Goal: Task Accomplishment & Management: Complete application form

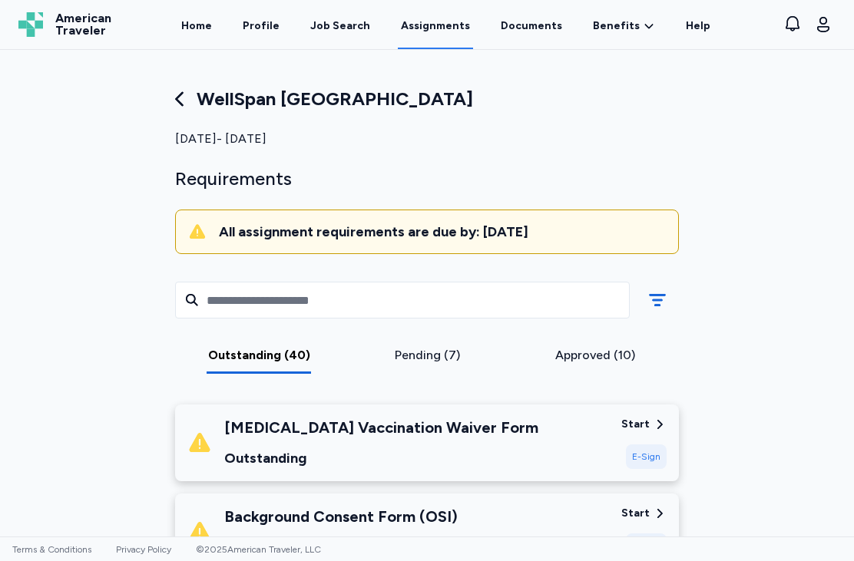
scroll to position [617, 0]
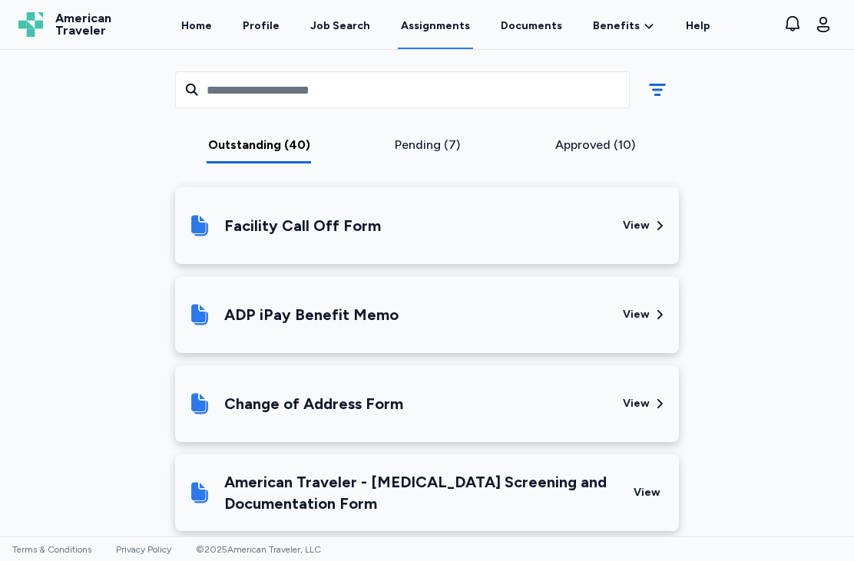
click at [455, 143] on div "Pending (7)" at bounding box center [427, 145] width 156 height 18
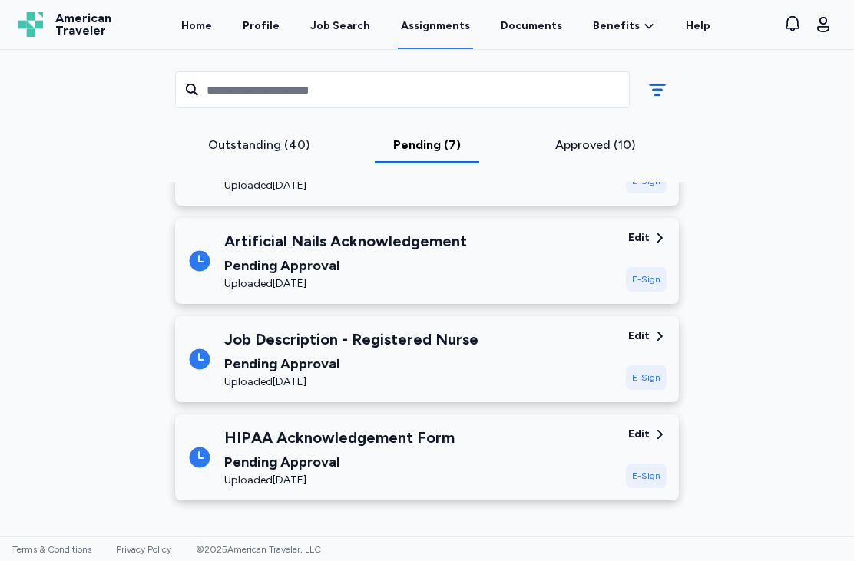
click at [614, 145] on div "Approved (10)" at bounding box center [595, 145] width 156 height 18
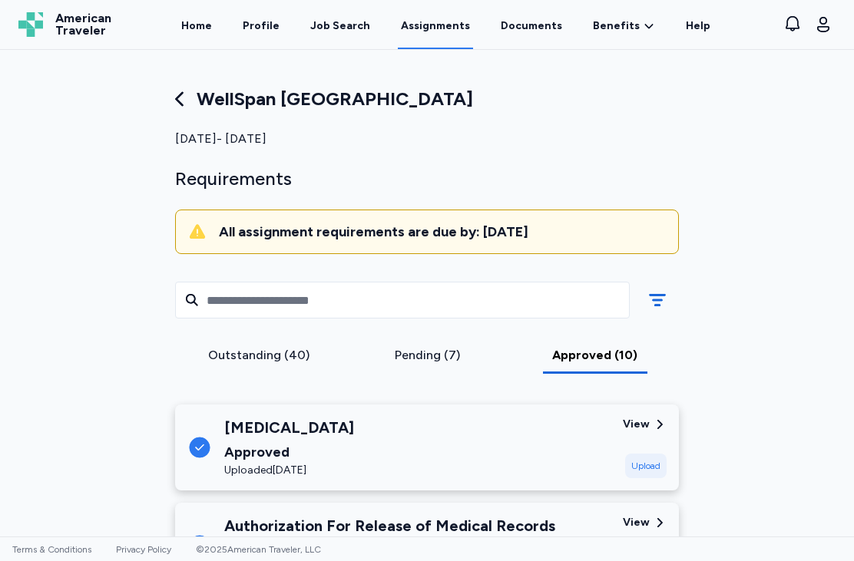
scroll to position [0, 0]
click at [428, 355] on div "Pending (7)" at bounding box center [427, 355] width 156 height 18
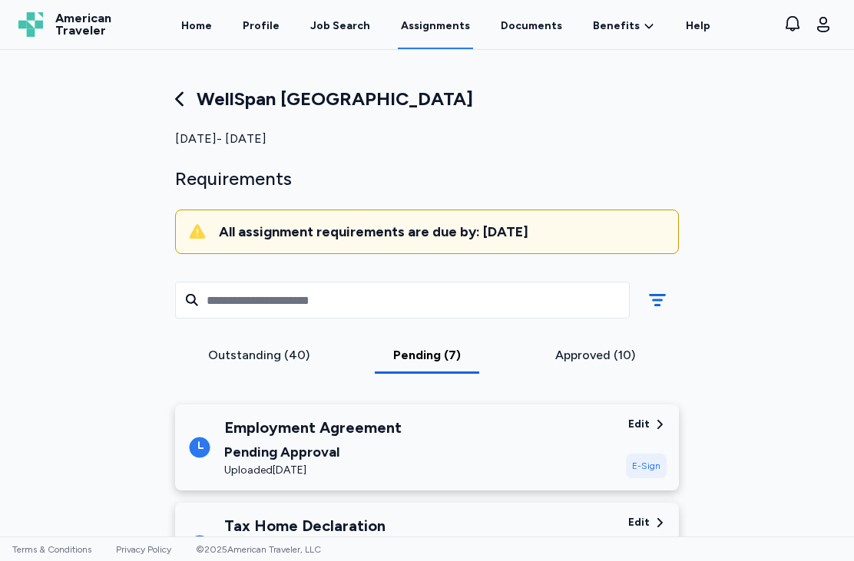
click at [286, 351] on div "Outstanding (40)" at bounding box center [259, 355] width 156 height 18
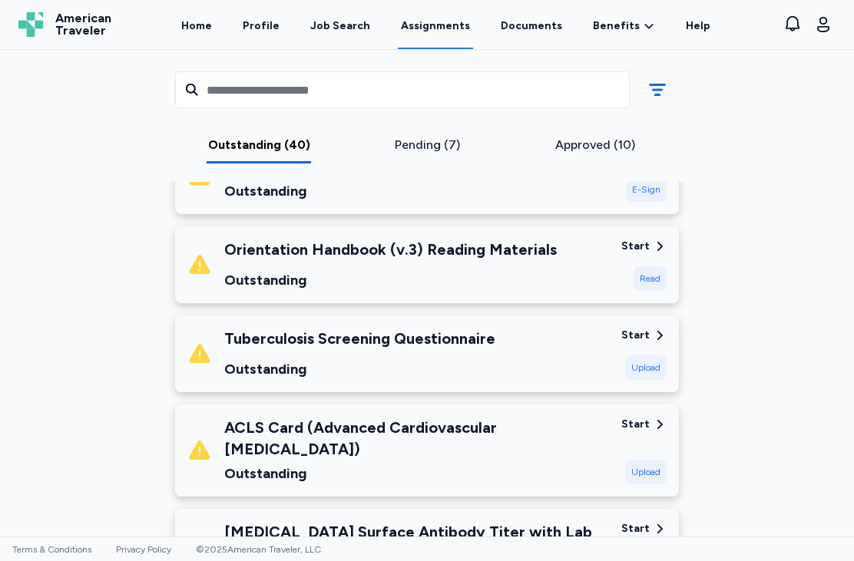
scroll to position [1202, 0]
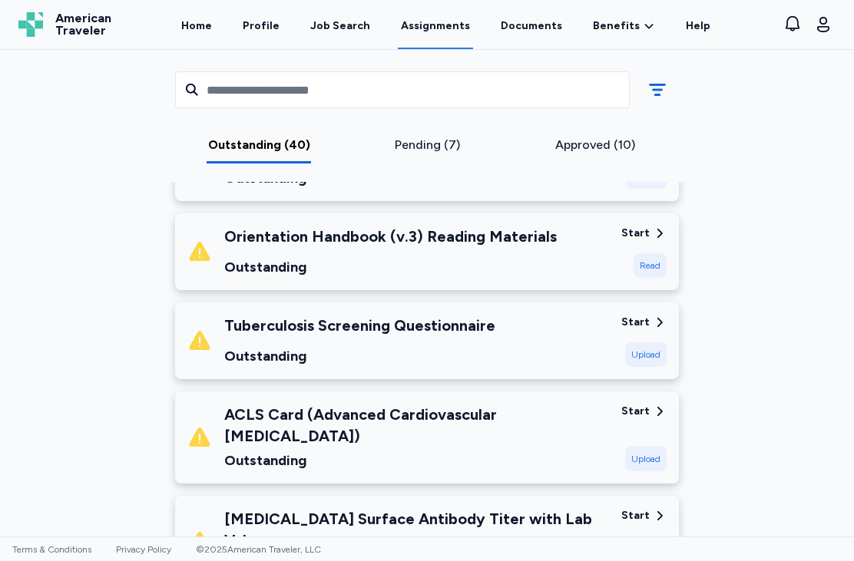
click at [491, 352] on div "Outstanding" at bounding box center [359, 355] width 271 height 21
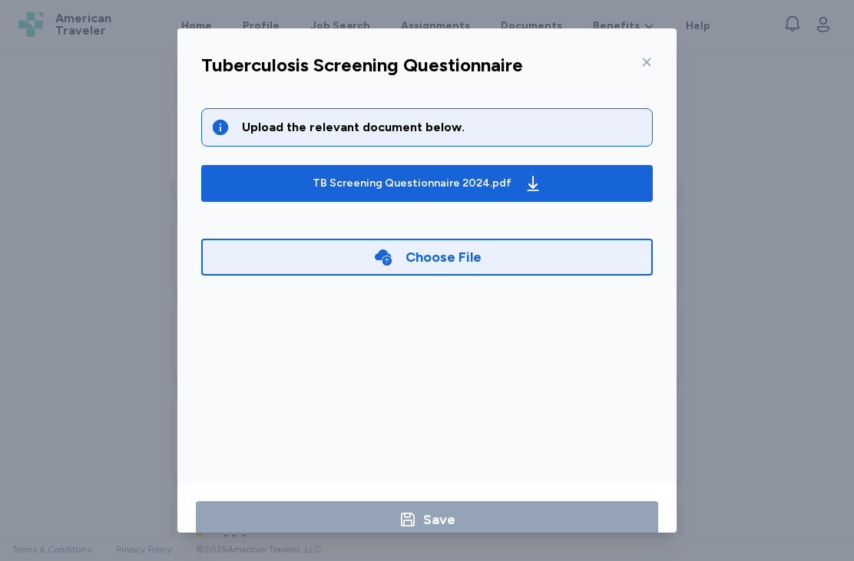
click at [548, 193] on button "TB Screening Questionnaire 2024.pdf" at bounding box center [426, 183] width 451 height 37
click at [643, 56] on icon at bounding box center [646, 62] width 12 height 12
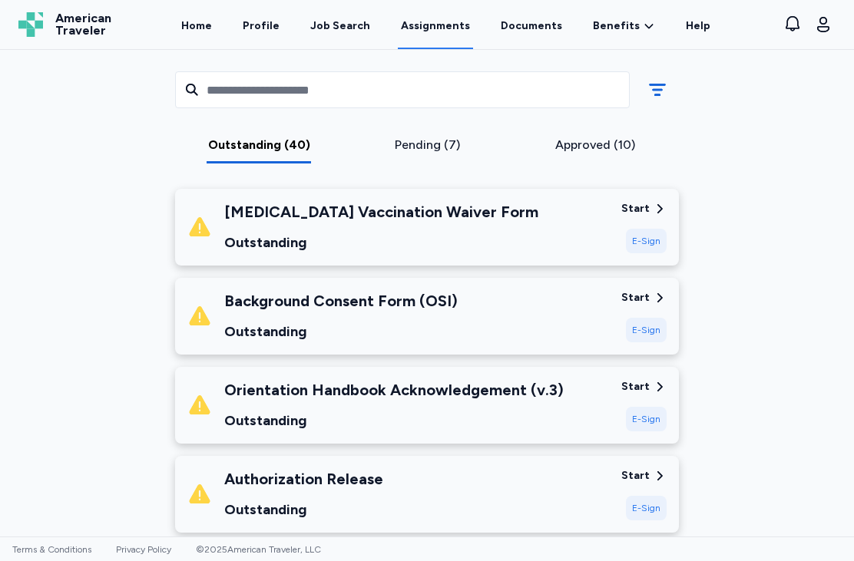
scroll to position [227, 0]
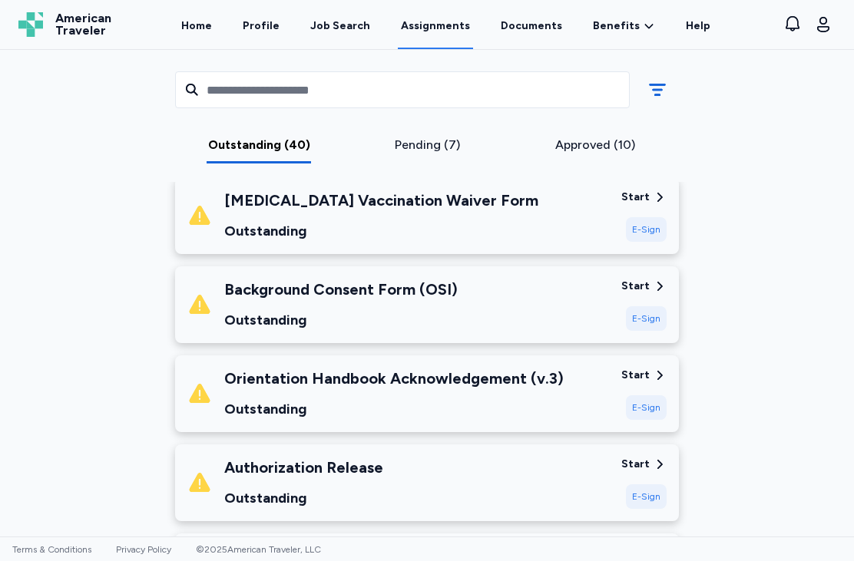
click at [511, 301] on div "Background Consent Form (OSI) Outstanding" at bounding box center [397, 305] width 421 height 52
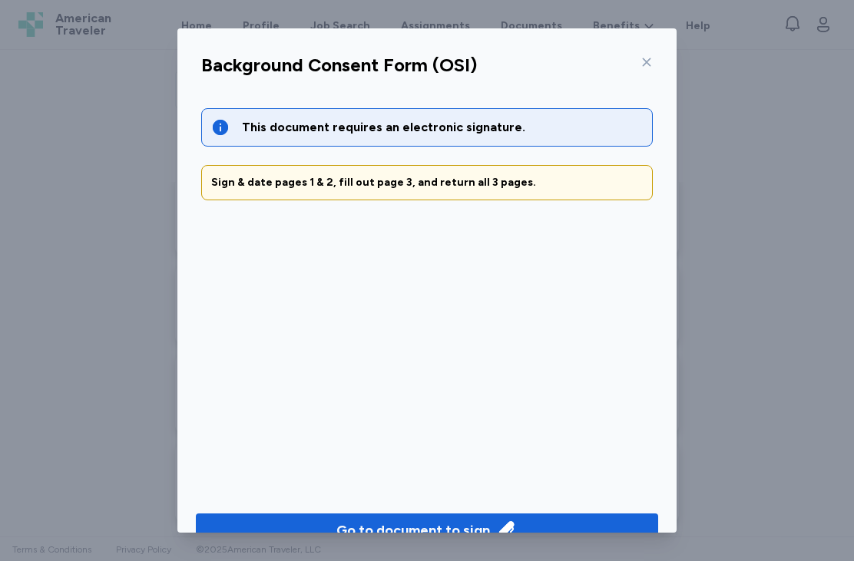
click at [402, 520] on div "Go to document to sign" at bounding box center [413, 530] width 154 height 21
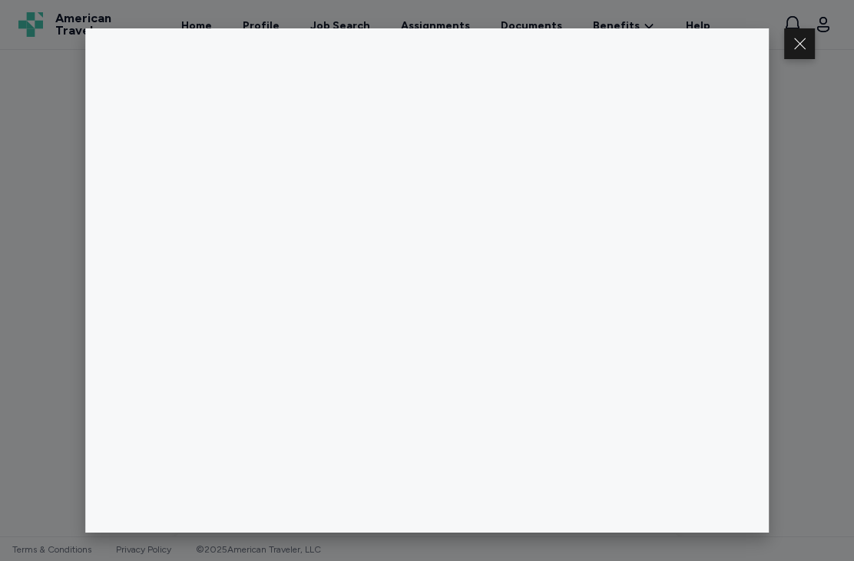
click at [796, 41] on button at bounding box center [799, 43] width 31 height 31
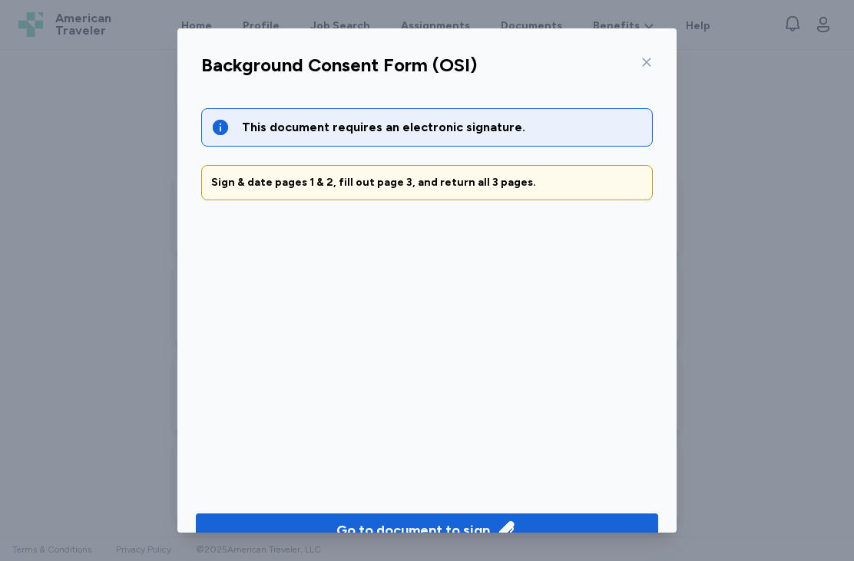
click at [647, 58] on icon at bounding box center [647, 62] width 8 height 8
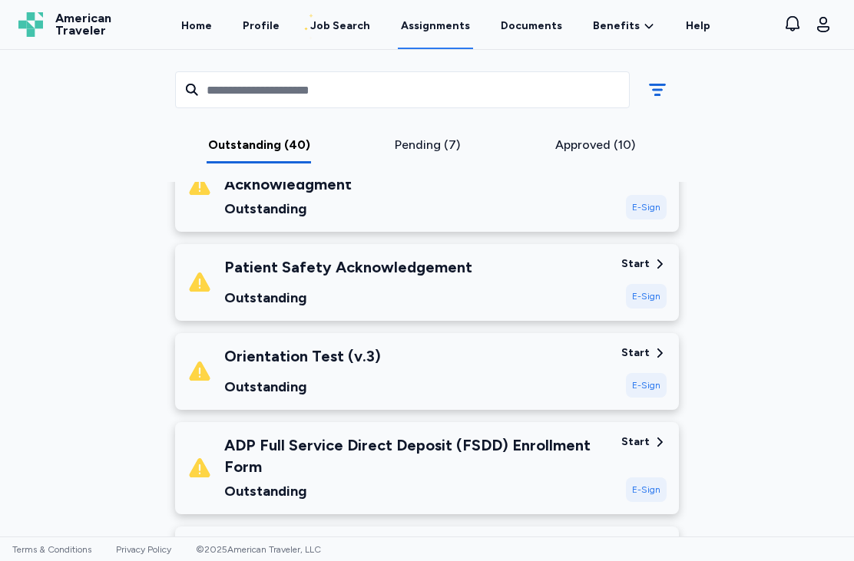
scroll to position [711, 0]
click at [544, 286] on div "Patient Safety Acknowledgement Outstanding" at bounding box center [397, 282] width 421 height 52
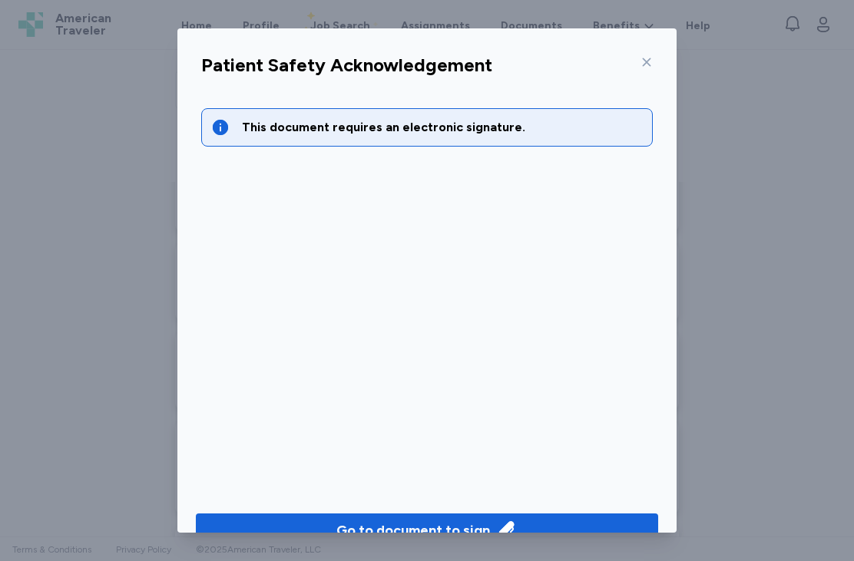
click at [458, 526] on div "Go to document to sign" at bounding box center [413, 530] width 154 height 21
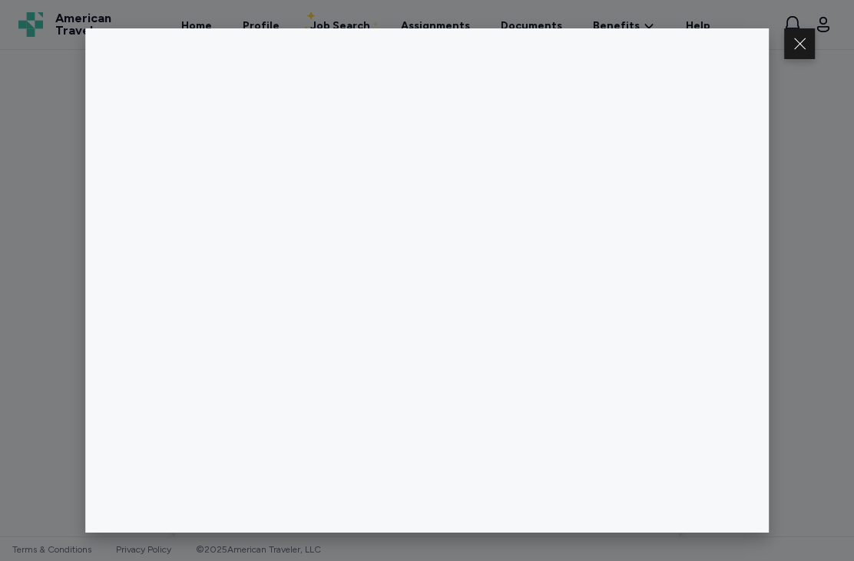
click at [794, 53] on button at bounding box center [799, 43] width 31 height 31
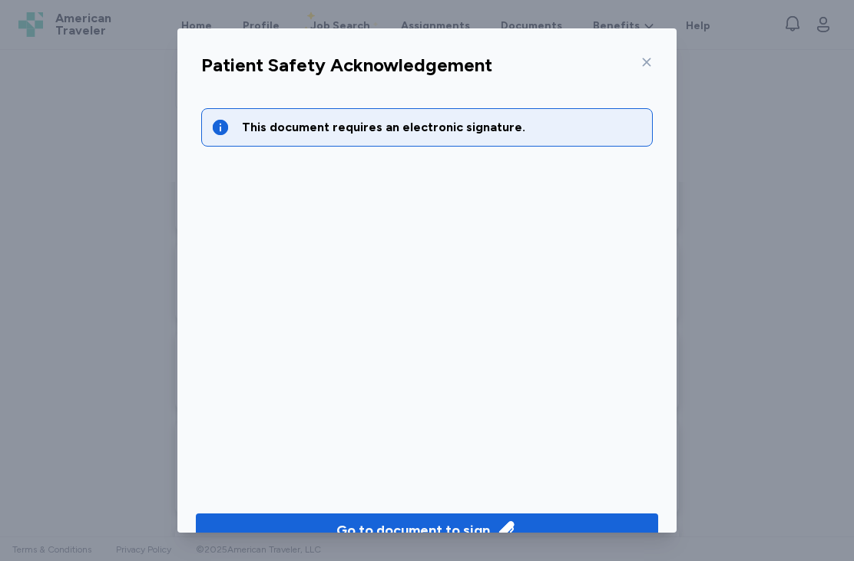
click at [646, 56] on icon at bounding box center [646, 62] width 12 height 12
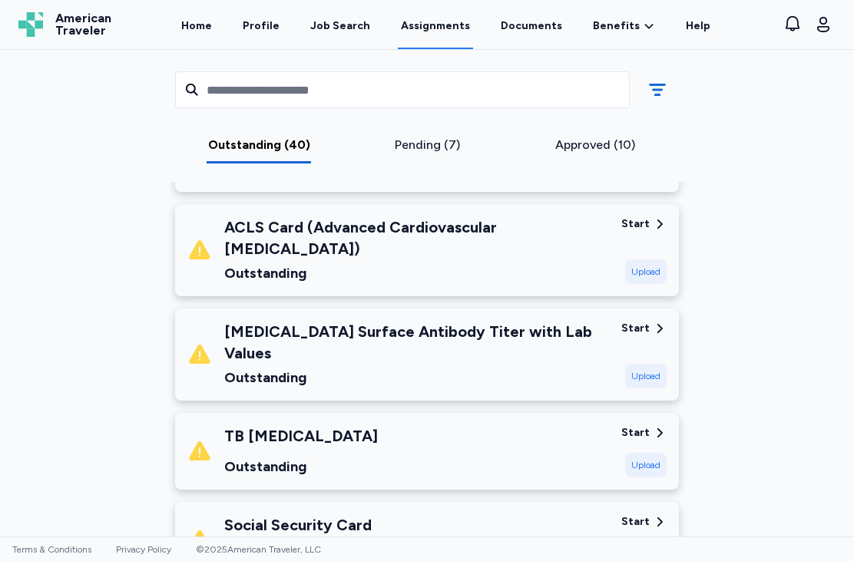
scroll to position [1390, 0]
click at [598, 144] on div "Approved (10)" at bounding box center [595, 145] width 156 height 18
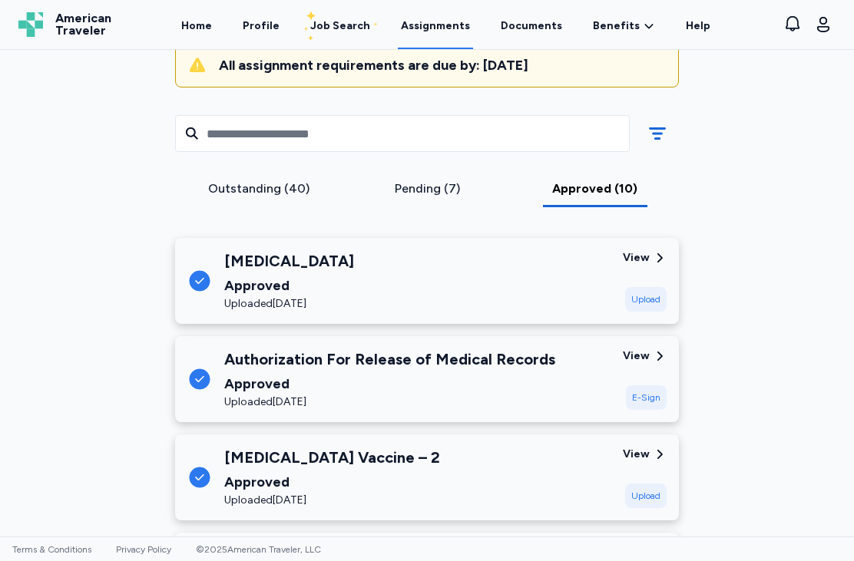
scroll to position [154, 0]
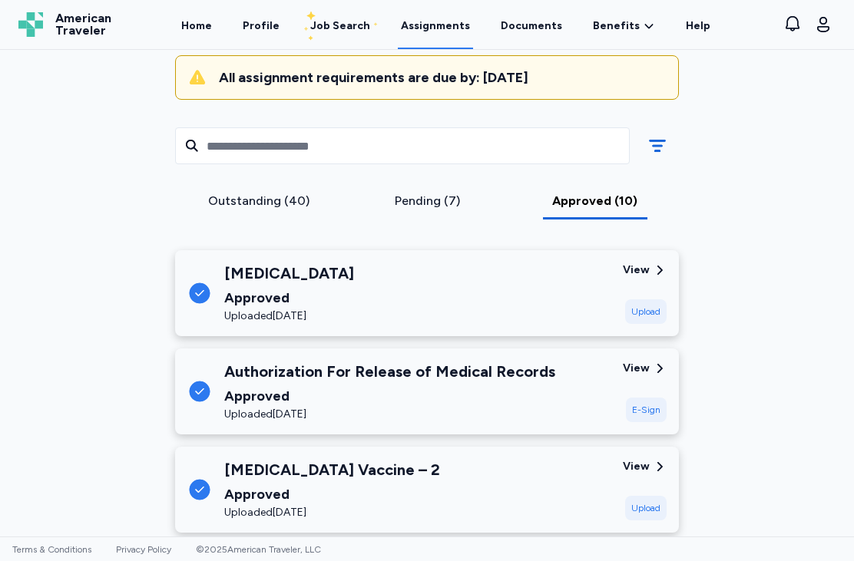
click at [286, 208] on div "Outstanding (40)" at bounding box center [259, 201] width 156 height 18
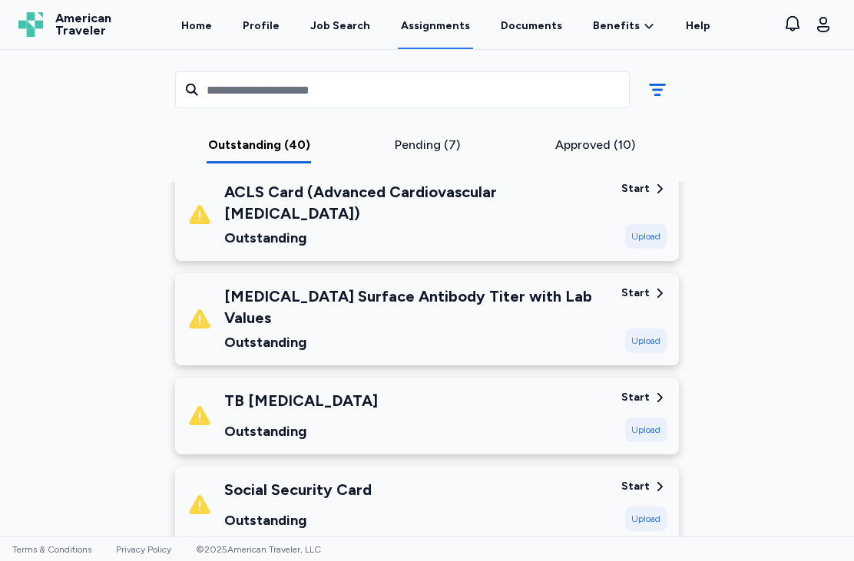
scroll to position [1421, 0]
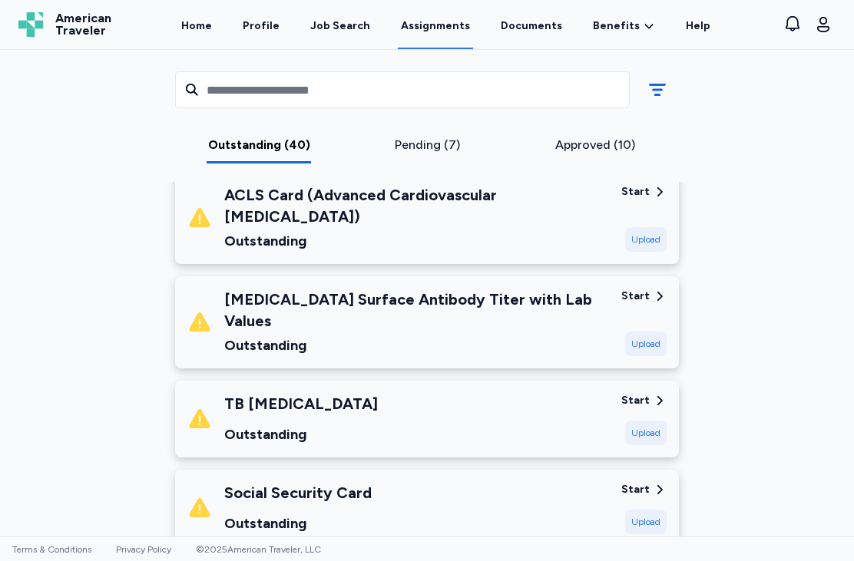
click at [508, 393] on div "TB QuantiFERON Outstanding" at bounding box center [397, 419] width 421 height 52
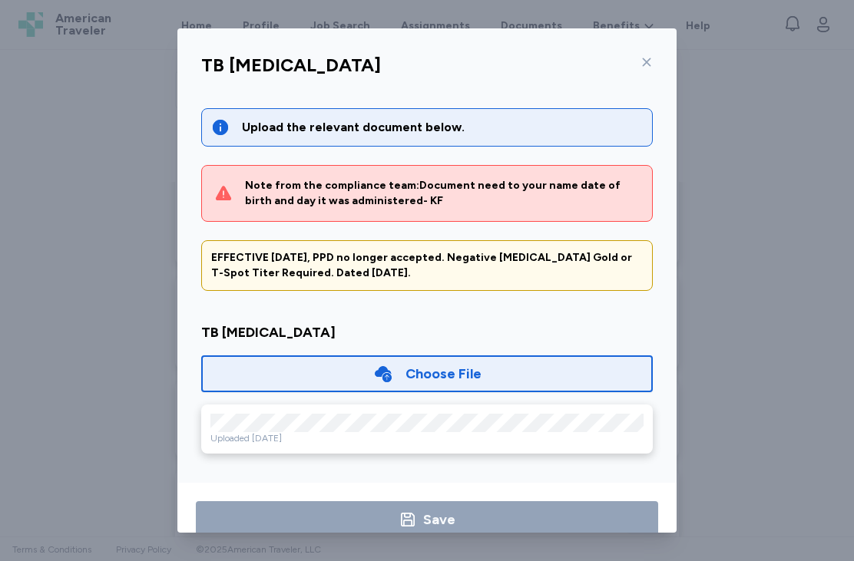
click at [643, 62] on icon at bounding box center [646, 62] width 12 height 12
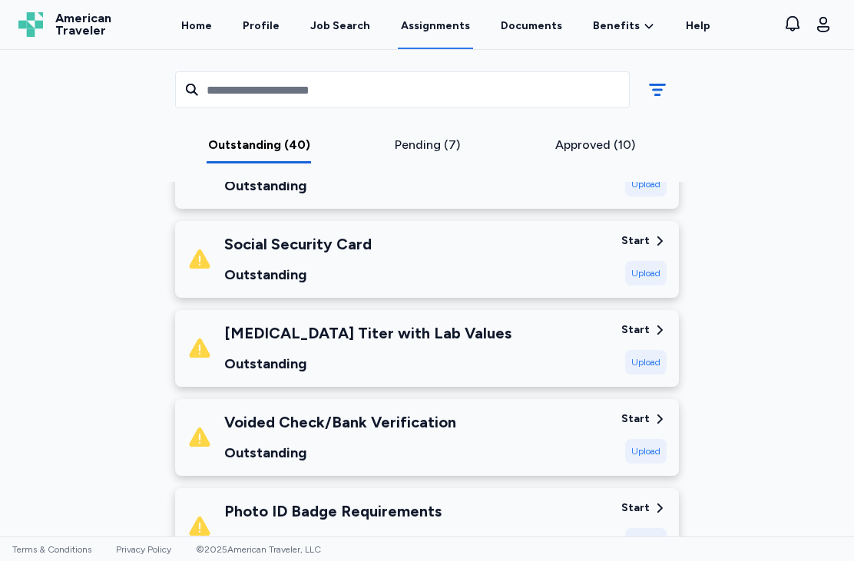
scroll to position [1671, 0]
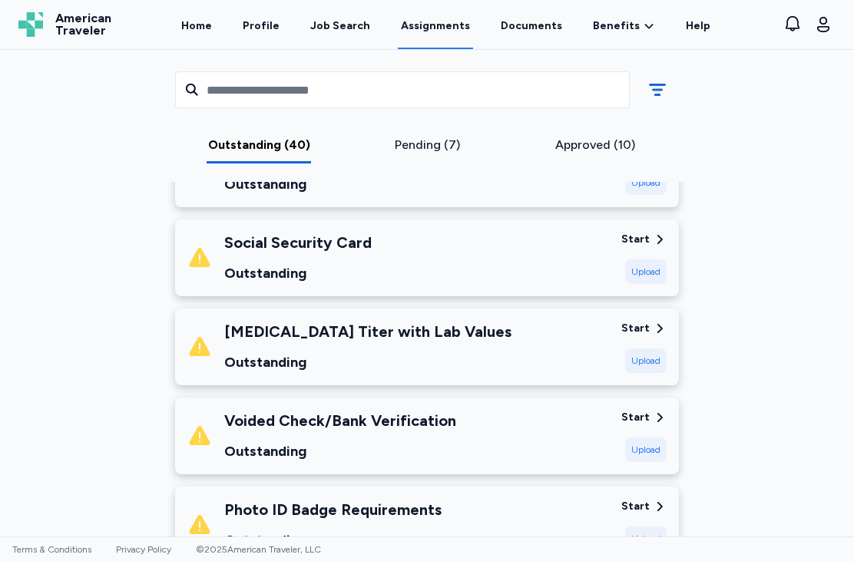
click at [540, 321] on div "Varicella Titer with Lab Values Outstanding" at bounding box center [397, 347] width 421 height 52
click at [547, 322] on div "Varicella Titer with Lab Values Outstanding" at bounding box center [397, 347] width 421 height 52
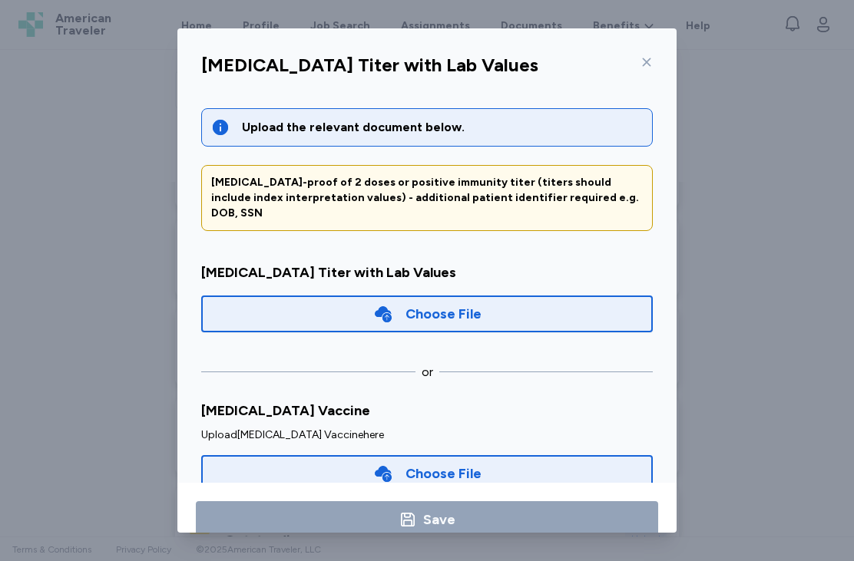
click at [642, 56] on icon at bounding box center [646, 62] width 12 height 12
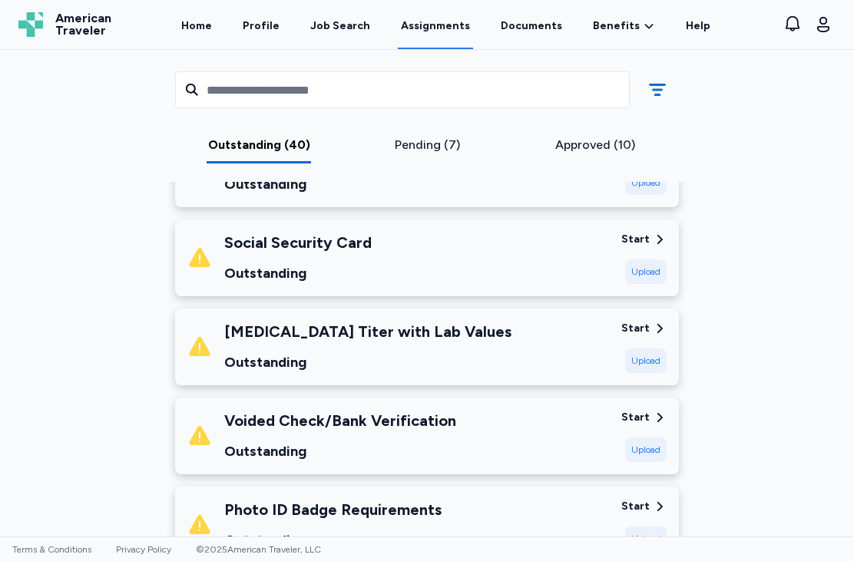
click at [489, 321] on div "Varicella Titer with Lab Values Outstanding" at bounding box center [397, 347] width 421 height 52
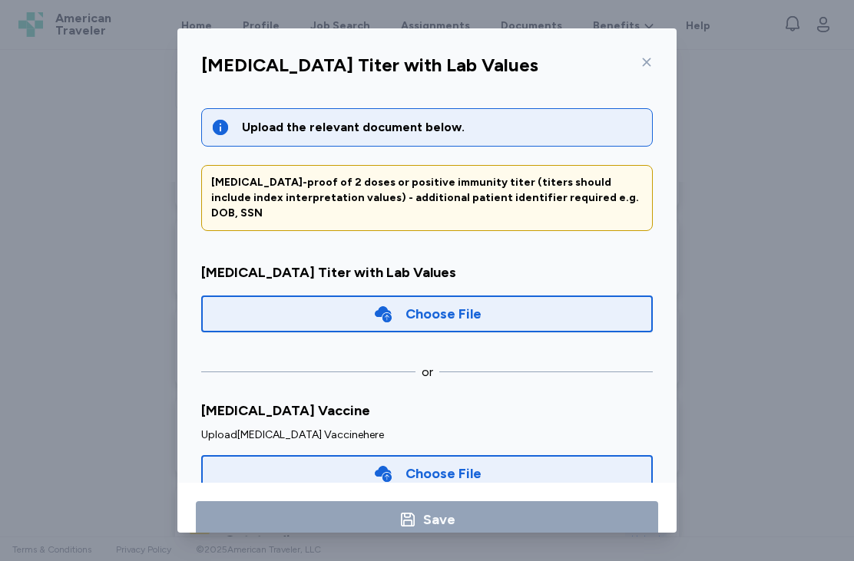
click at [411, 463] on div "Choose File" at bounding box center [443, 473] width 76 height 21
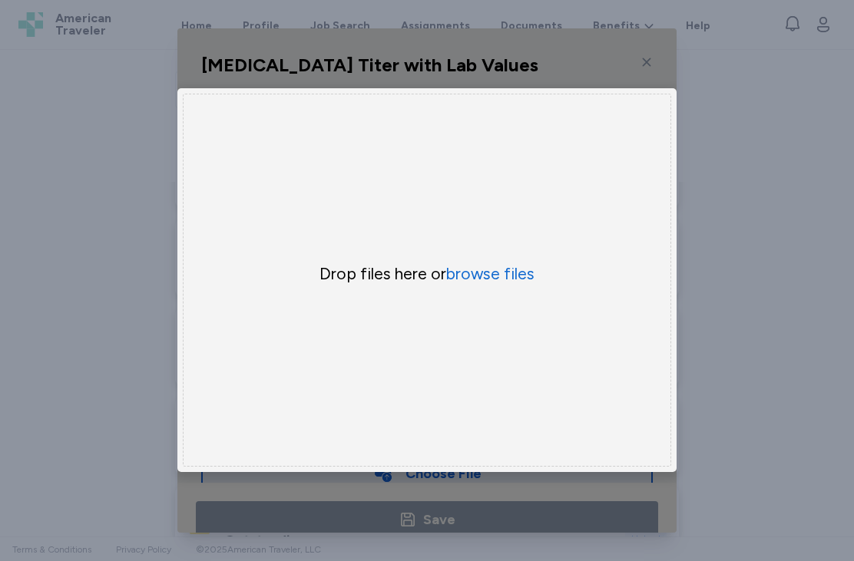
click at [498, 285] on button "browse files" at bounding box center [490, 273] width 88 height 21
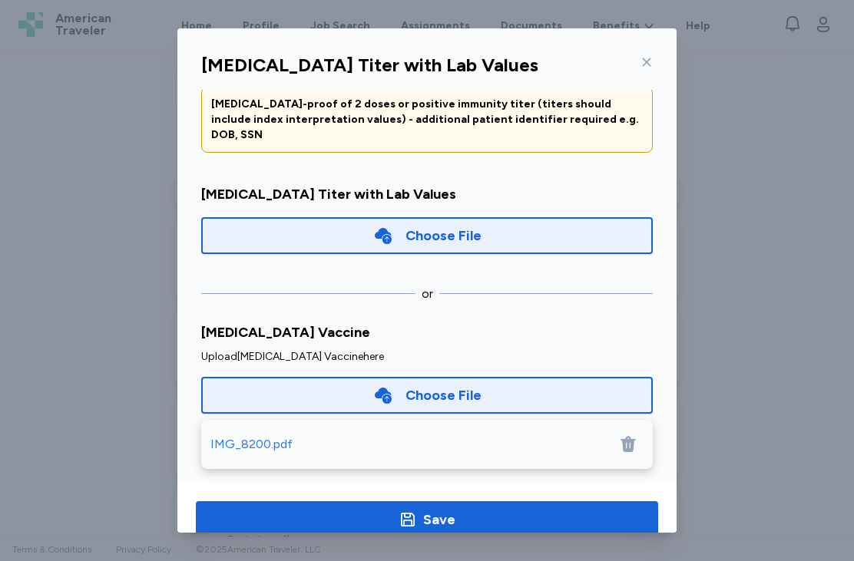
scroll to position [75, 0]
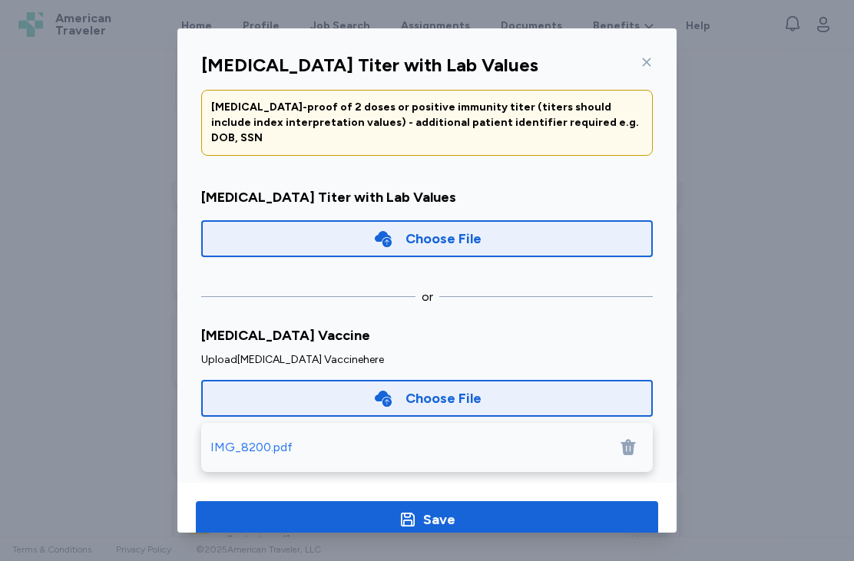
click at [250, 438] on div "IMG_8200.pdf" at bounding box center [251, 447] width 82 height 18
click at [449, 513] on div "Save" at bounding box center [439, 519] width 32 height 21
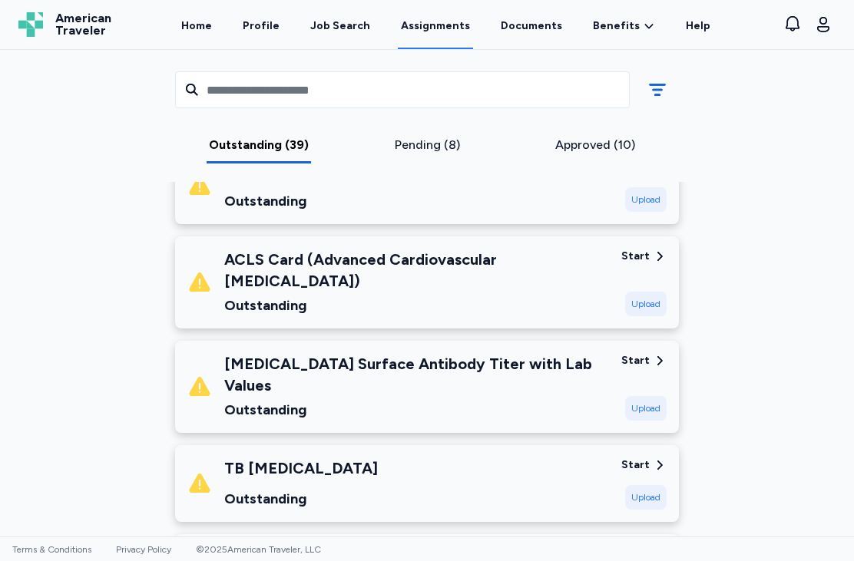
scroll to position [1347, 0]
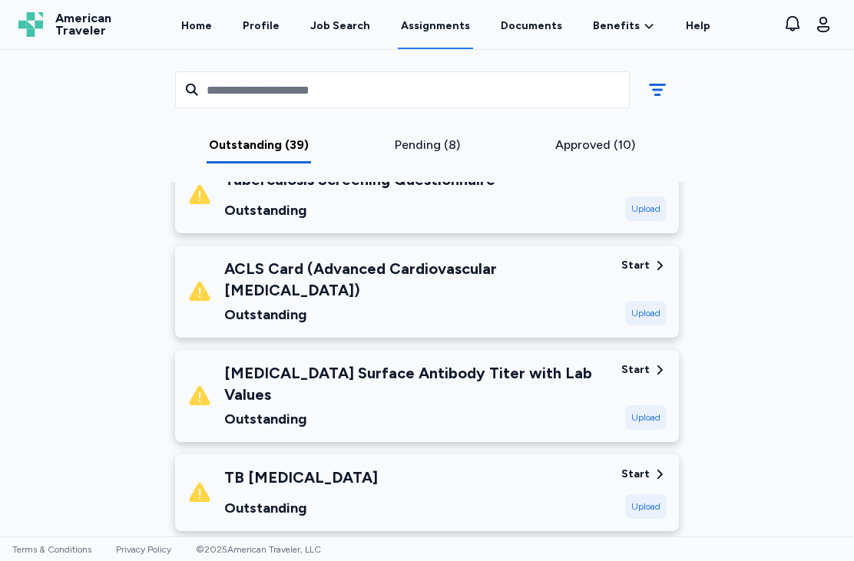
click at [423, 408] on div "Outstanding" at bounding box center [416, 418] width 385 height 21
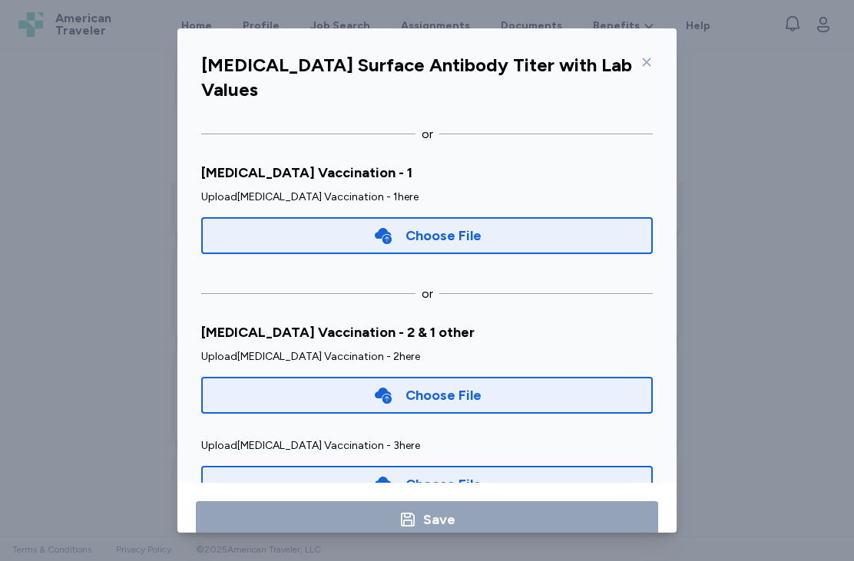
scroll to position [282, 0]
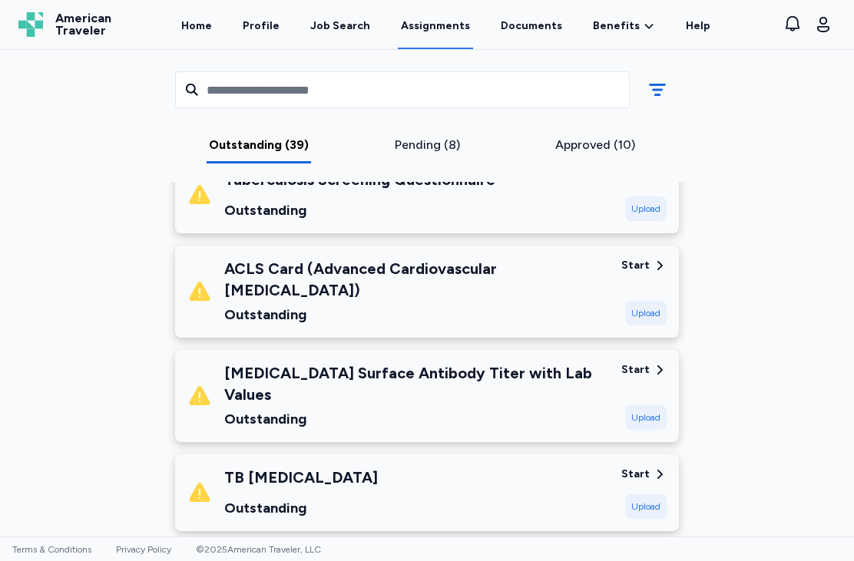
click at [494, 368] on div "Hepatitis B Surface Antibody Titer with Lab Values Outstanding" at bounding box center [416, 396] width 385 height 68
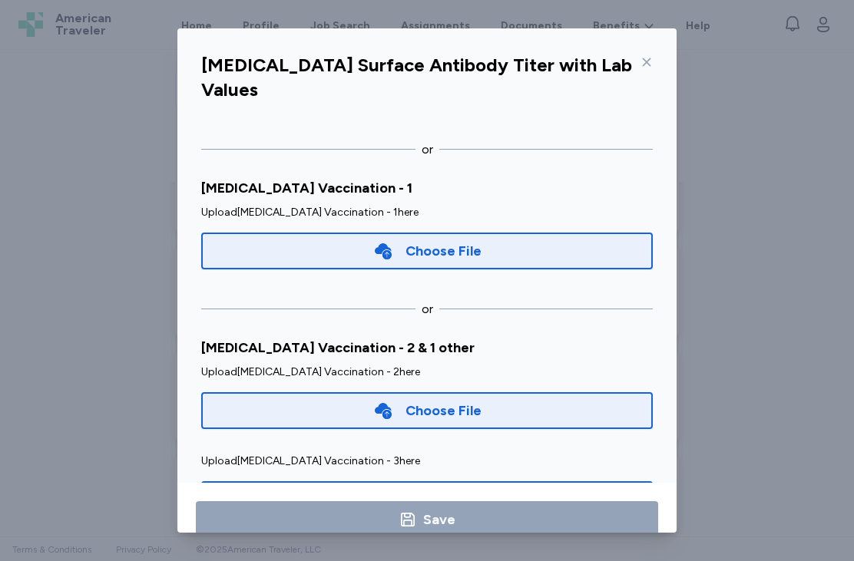
scroll to position [277, 0]
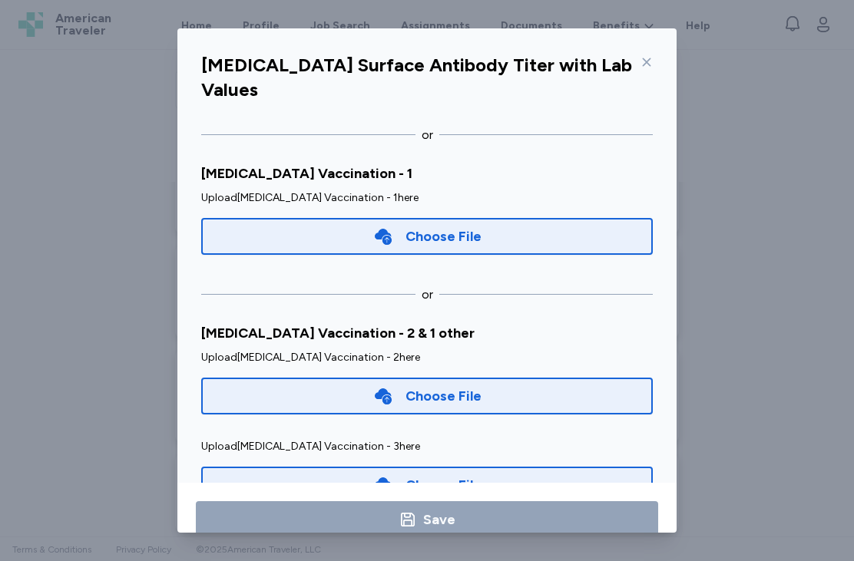
click at [560, 218] on div "Choose File" at bounding box center [426, 236] width 451 height 37
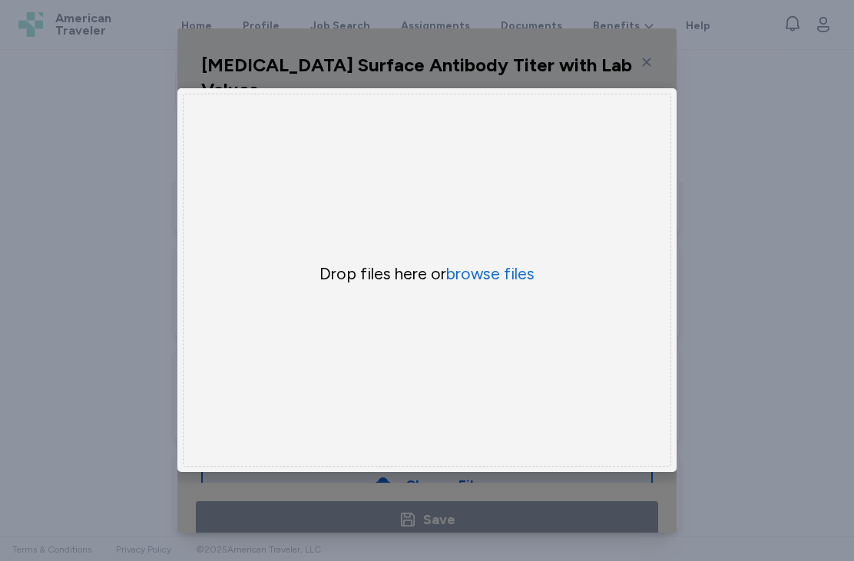
click at [505, 285] on button "browse files" at bounding box center [490, 273] width 88 height 21
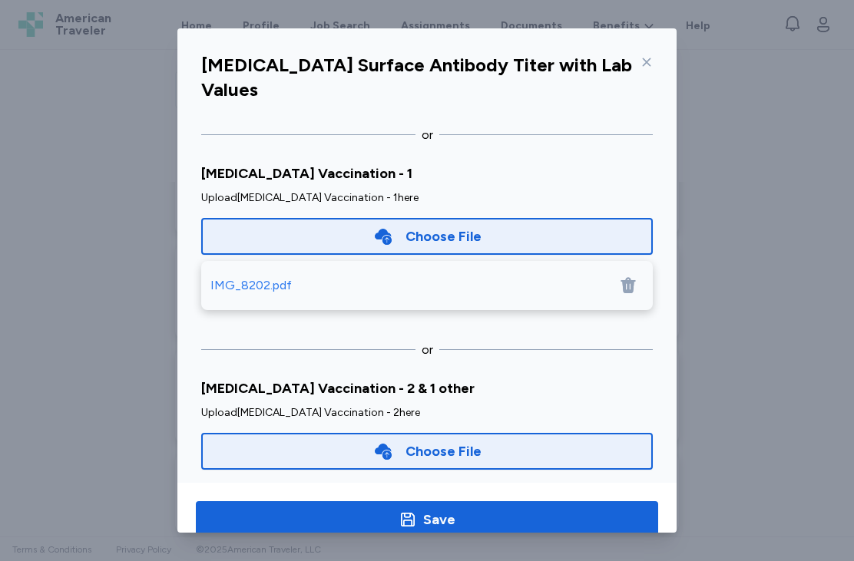
click at [468, 441] on div "Choose File" at bounding box center [443, 451] width 76 height 21
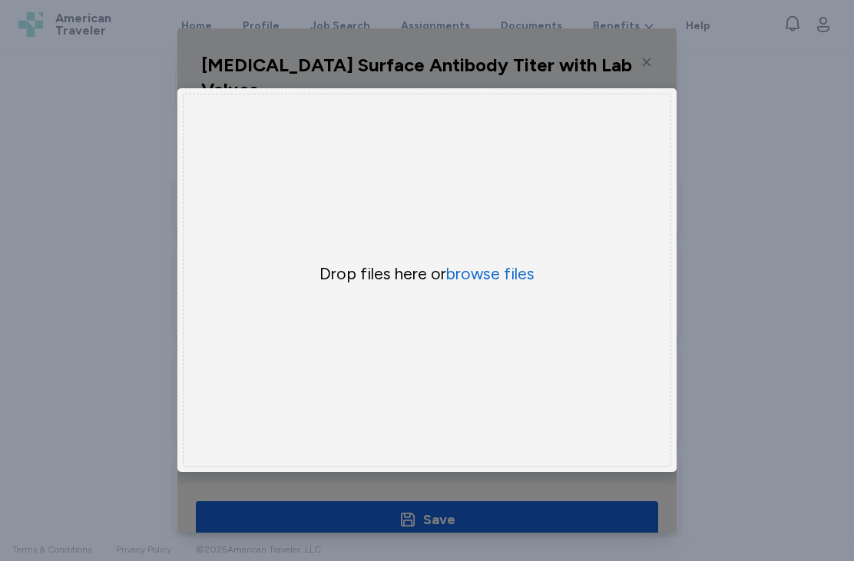
click at [492, 285] on button "browse files" at bounding box center [490, 273] width 88 height 21
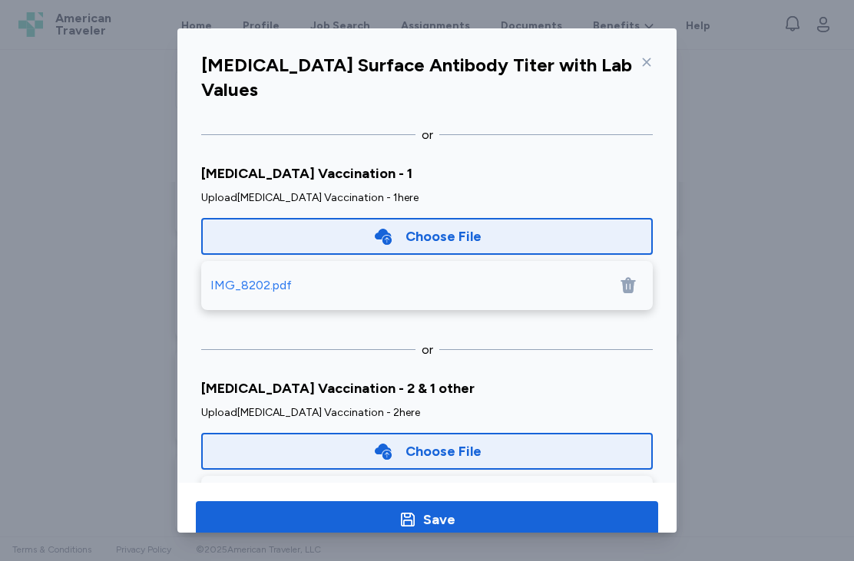
click at [481, 433] on div "Choose File" at bounding box center [426, 451] width 451 height 37
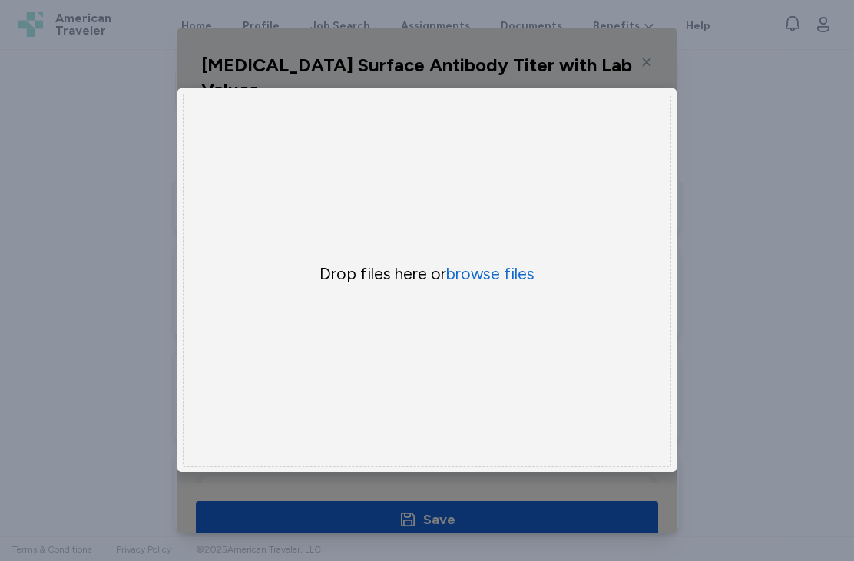
click at [496, 285] on button "browse files" at bounding box center [490, 273] width 88 height 21
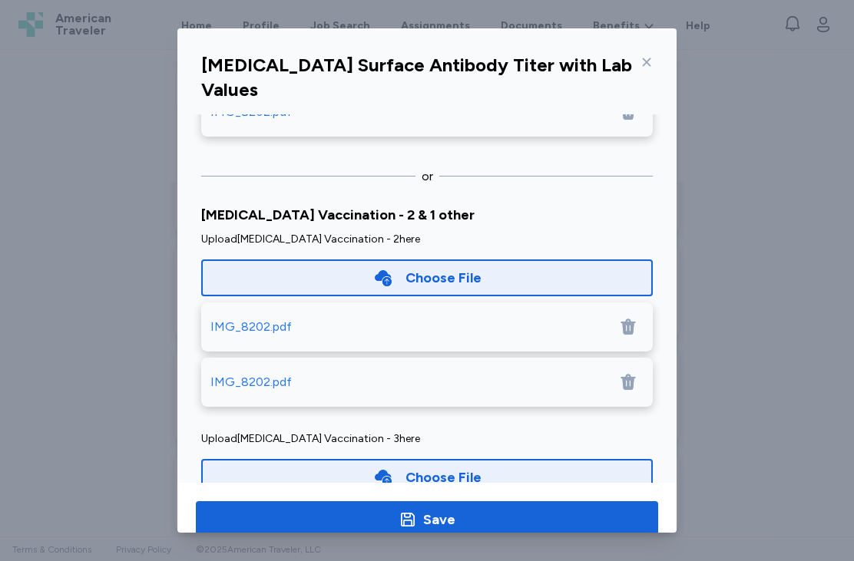
scroll to position [450, 0]
click at [639, 368] on div at bounding box center [628, 383] width 31 height 31
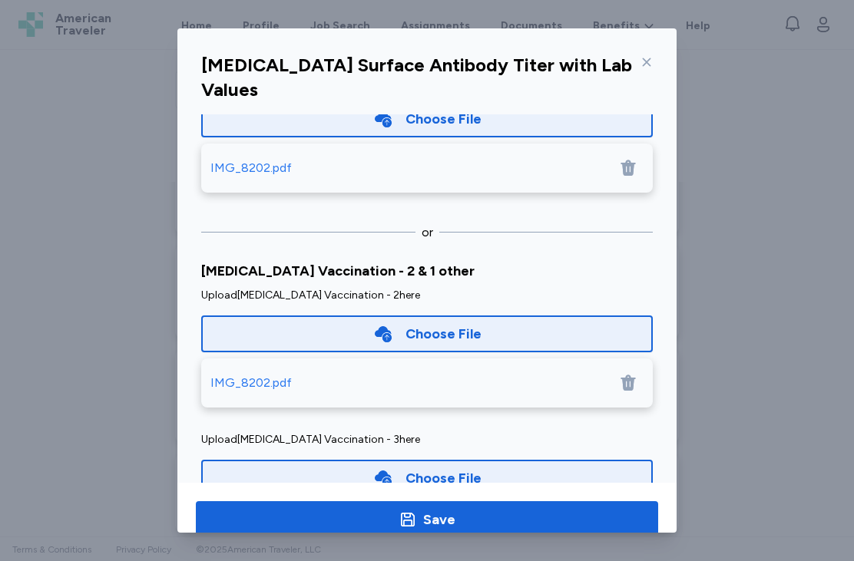
click at [528, 460] on div "Choose File" at bounding box center [426, 478] width 451 height 37
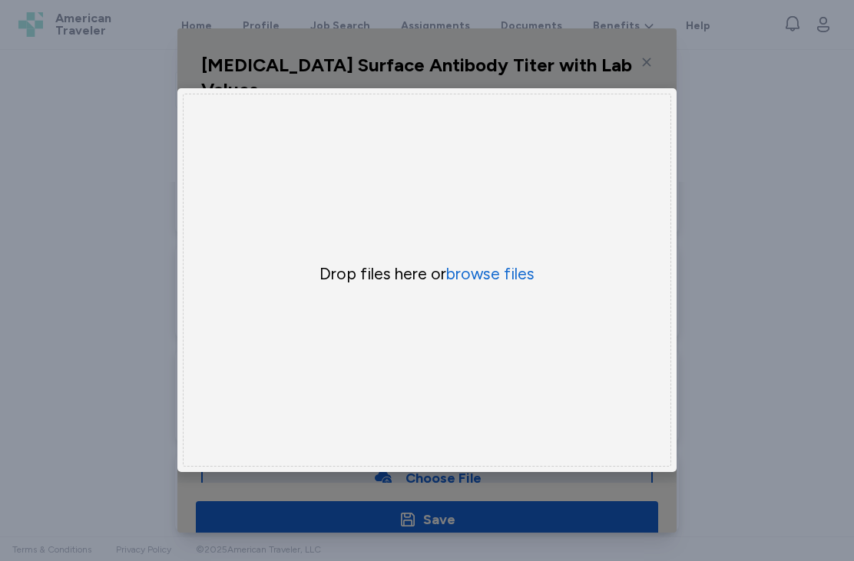
click at [499, 285] on button "browse files" at bounding box center [490, 273] width 88 height 21
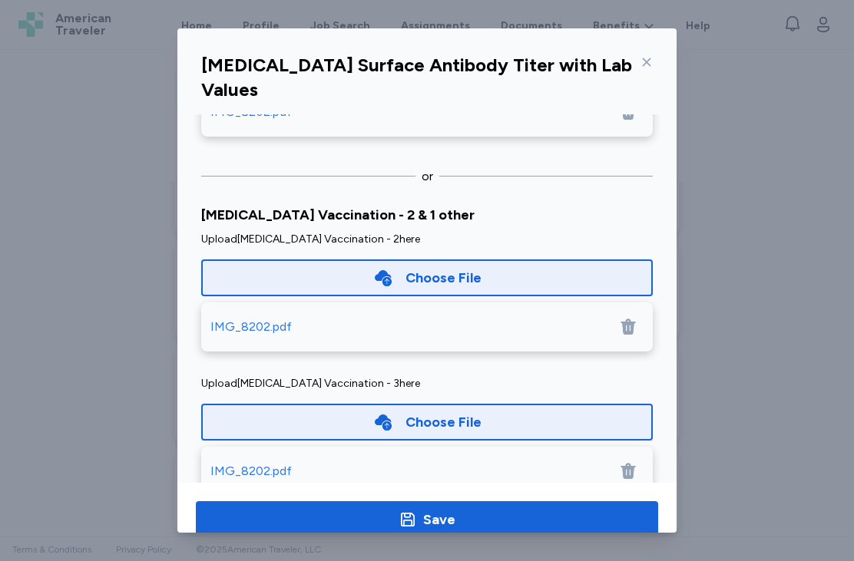
scroll to position [450, 0]
click at [521, 518] on span "Save" at bounding box center [427, 519] width 438 height 21
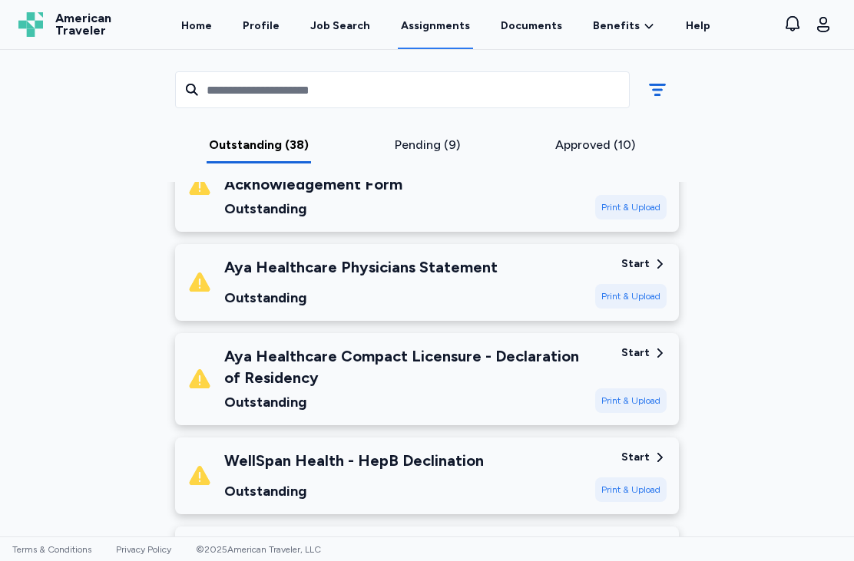
scroll to position [2732, 0]
click at [236, 449] on div "WellSpan Health - HepB Declination" at bounding box center [353, 459] width 259 height 21
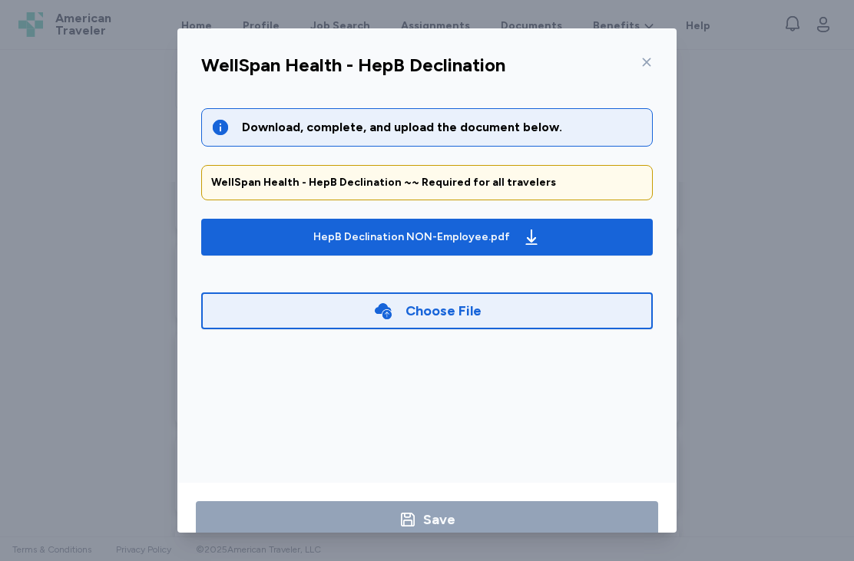
click at [278, 227] on span "HepB Declination NON-Employee.pdf" at bounding box center [426, 237] width 427 height 25
click at [652, 57] on icon at bounding box center [646, 62] width 12 height 12
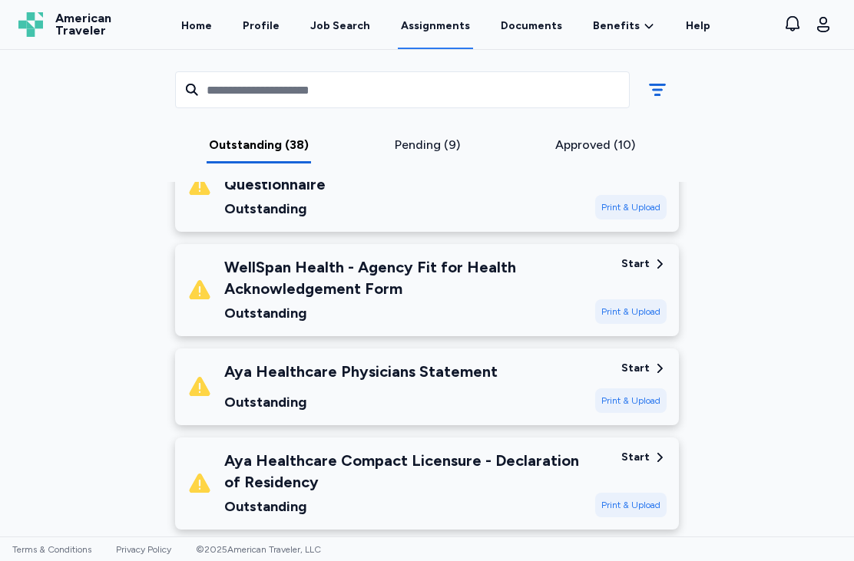
scroll to position [2626, 0]
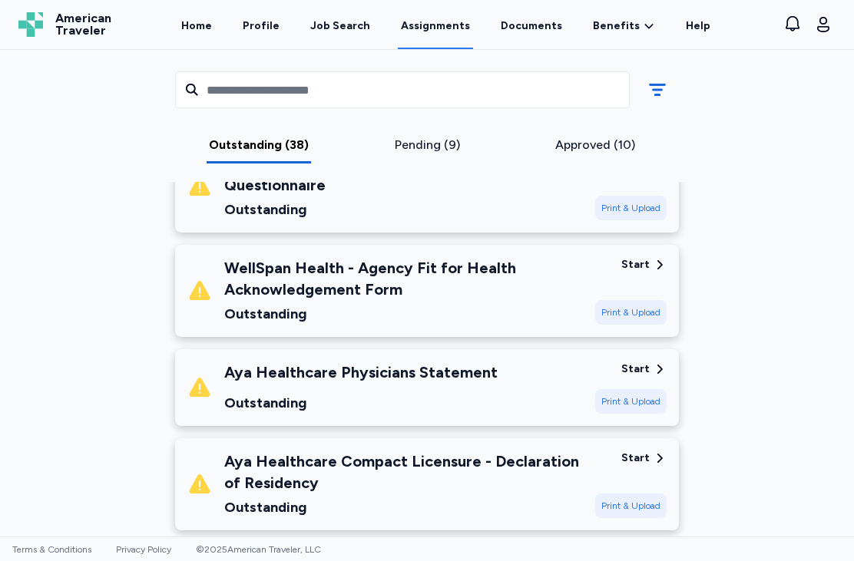
click at [478, 451] on div "Aya Healthcare Compact Licensure - Declaration of Residency" at bounding box center [403, 472] width 359 height 43
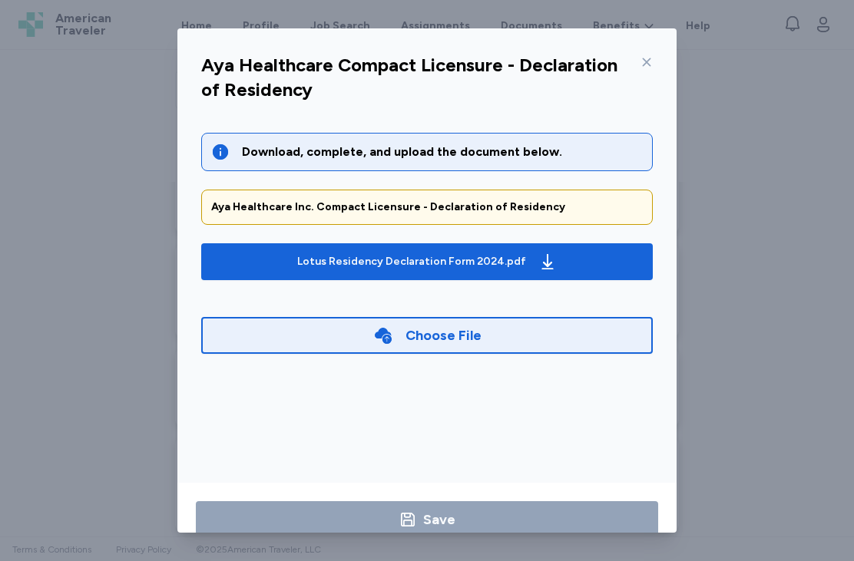
click at [538, 255] on span "button" at bounding box center [547, 262] width 18 height 18
click at [648, 62] on icon at bounding box center [646, 62] width 12 height 12
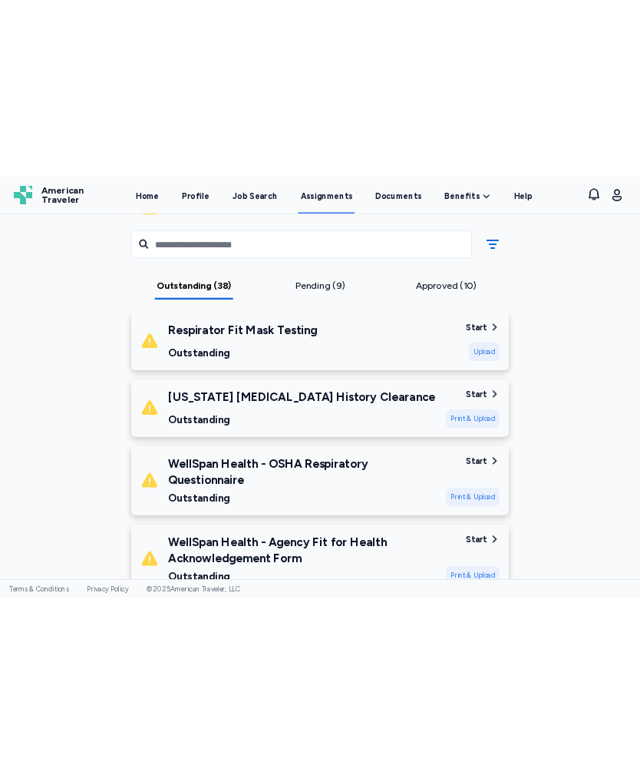
scroll to position [2403, 0]
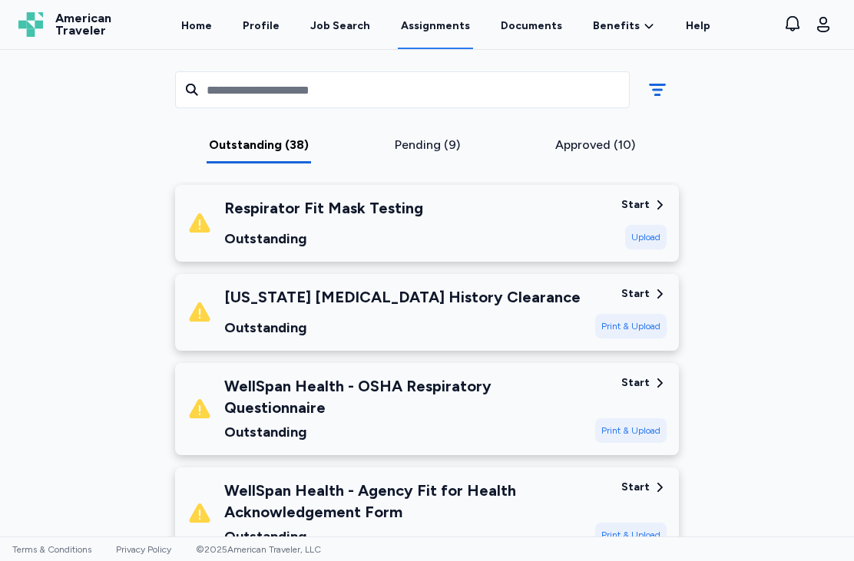
click at [508, 378] on div "WellSpan Health - OSHA Respiratory Questionnaire" at bounding box center [403, 396] width 359 height 43
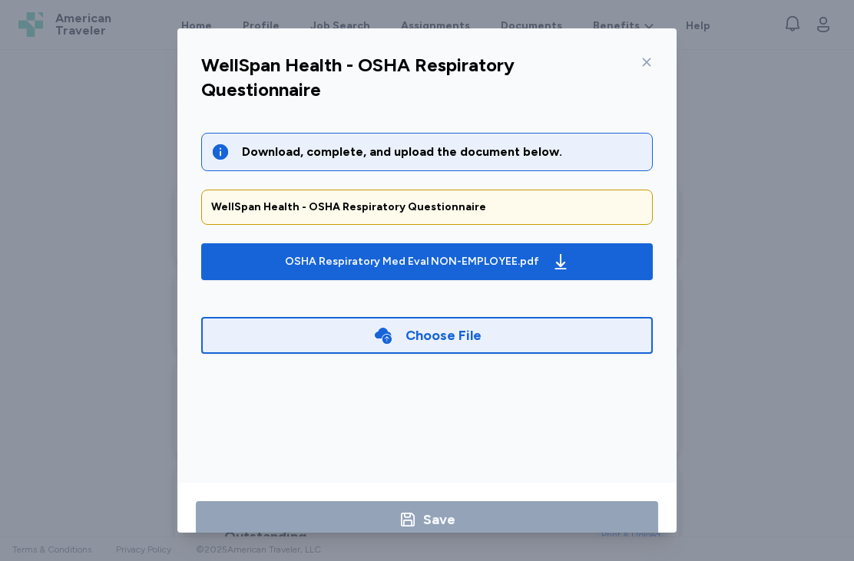
click at [521, 257] on div "OSHA Respiratory Med Eval NON-EMPLOYEE.pdf" at bounding box center [412, 261] width 254 height 15
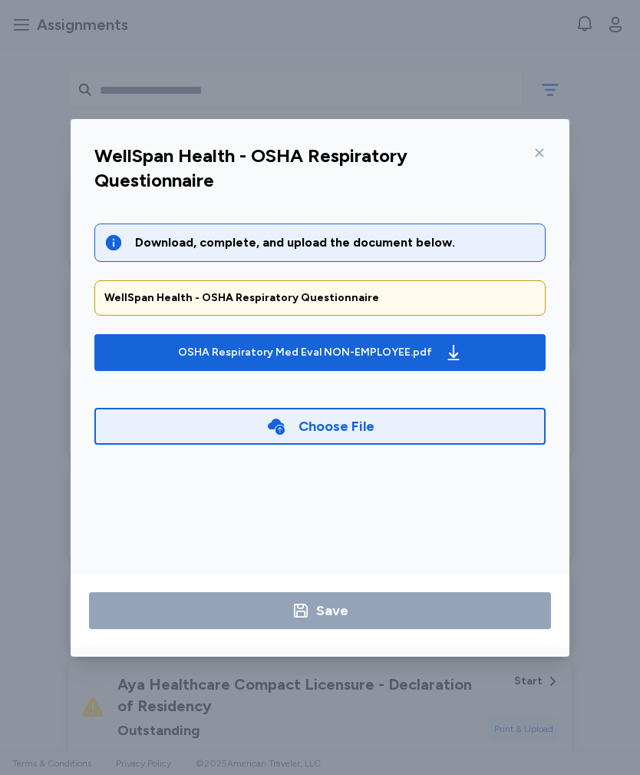
click at [542, 152] on icon at bounding box center [540, 153] width 12 height 12
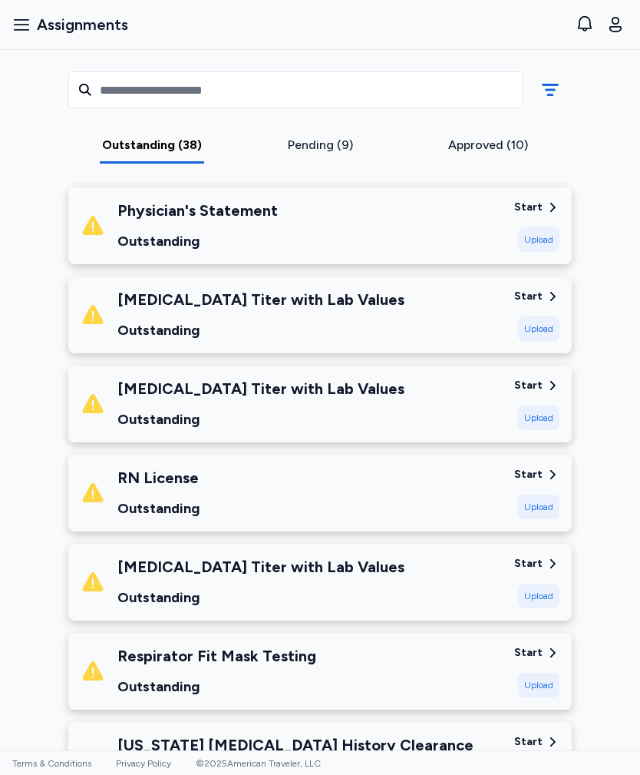
scroll to position [1956, 0]
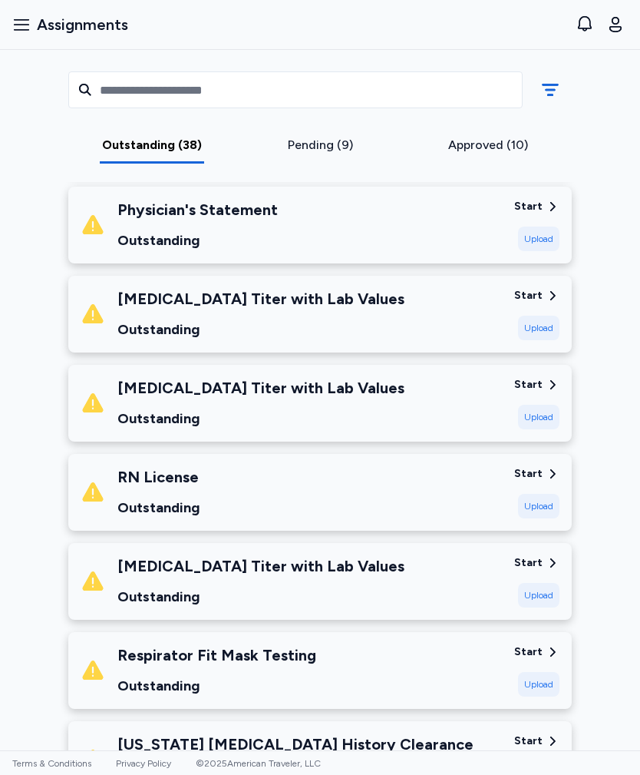
click at [439, 319] on div "Rubella Titer with Lab Values Outstanding" at bounding box center [291, 314] width 421 height 52
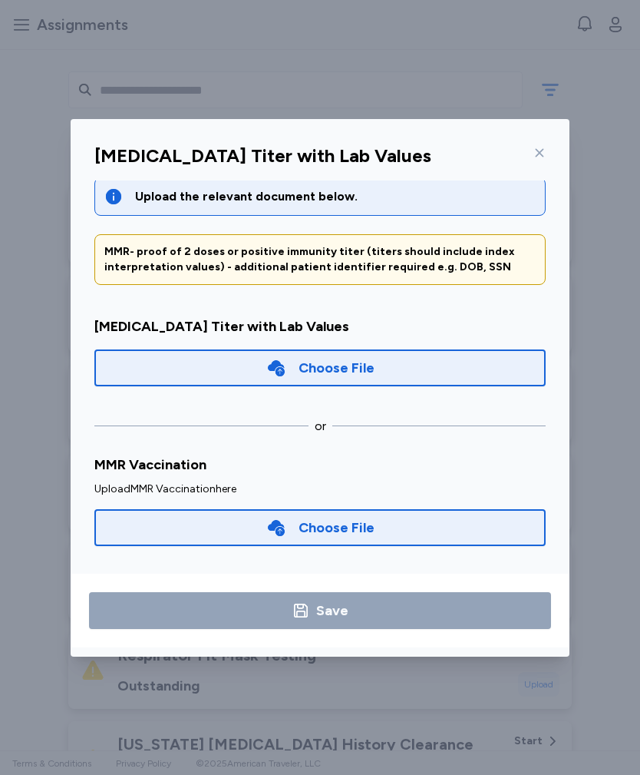
scroll to position [20, 0]
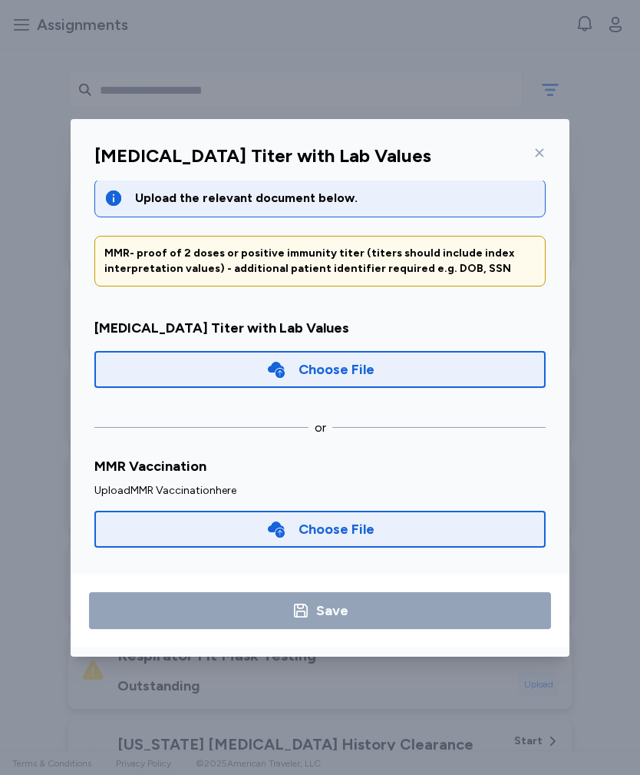
click at [285, 374] on icon at bounding box center [276, 369] width 20 height 20
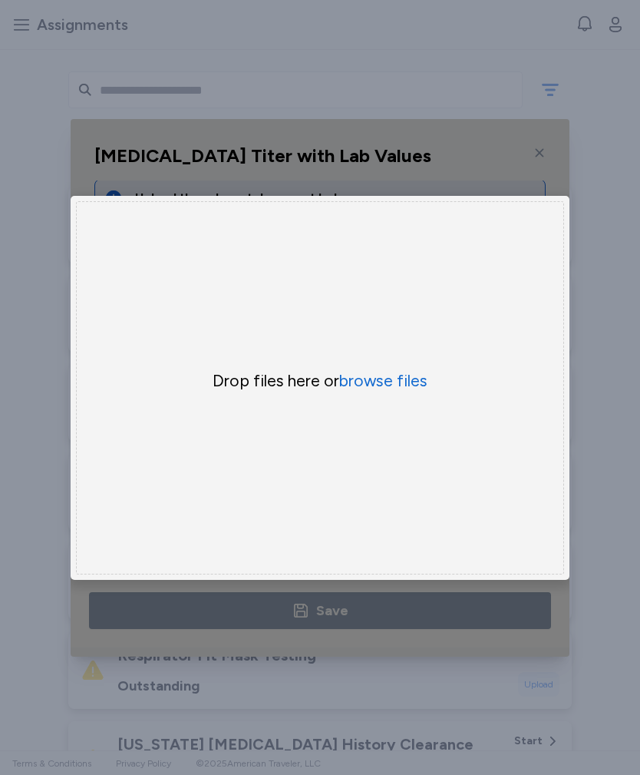
click at [375, 384] on button "browse files" at bounding box center [383, 380] width 88 height 21
click at [389, 382] on button "browse files" at bounding box center [383, 380] width 88 height 21
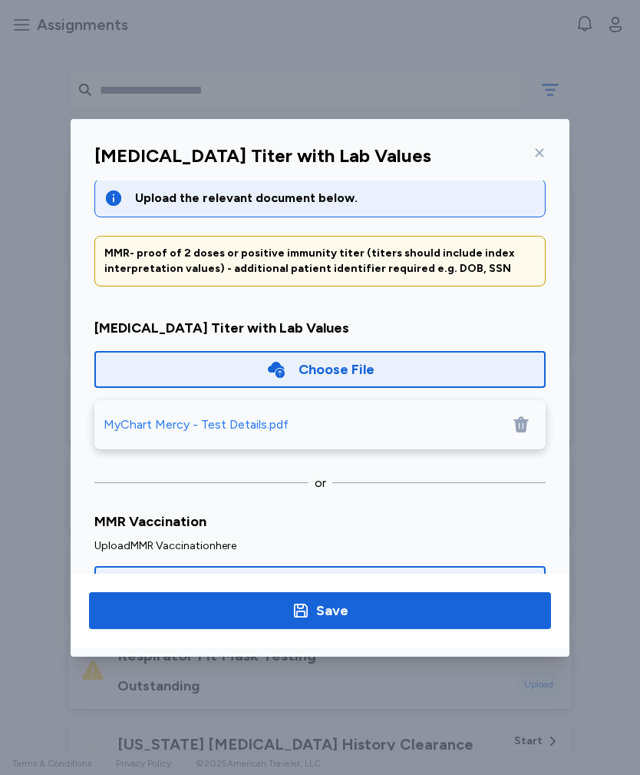
click at [178, 435] on div "MyChart Mercy - Test Details.pdf" at bounding box center [319, 424] width 451 height 49
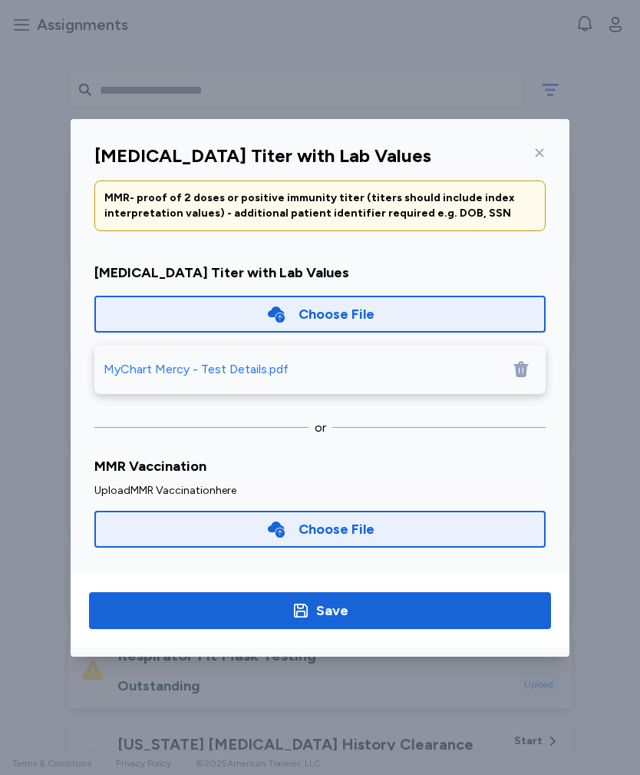
scroll to position [0, 0]
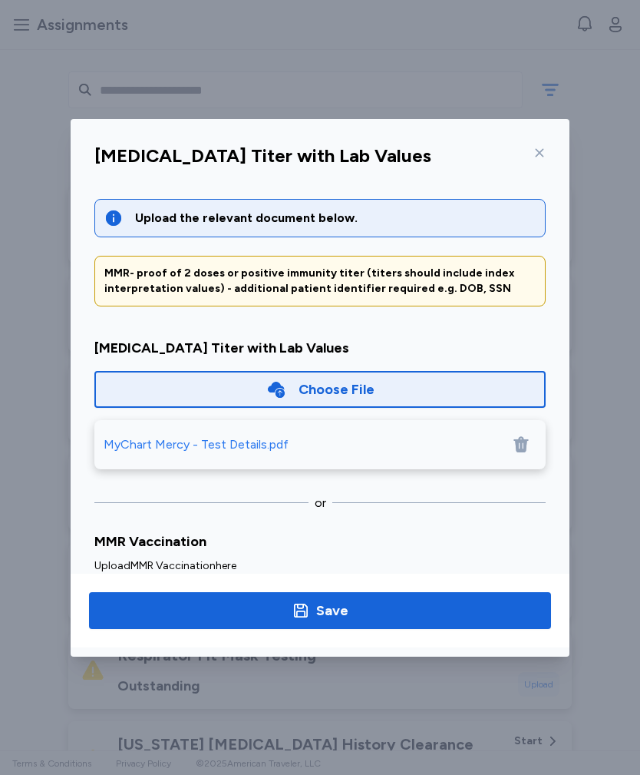
click at [256, 443] on div "MyChart Mercy - Test Details.pdf" at bounding box center [196, 444] width 185 height 18
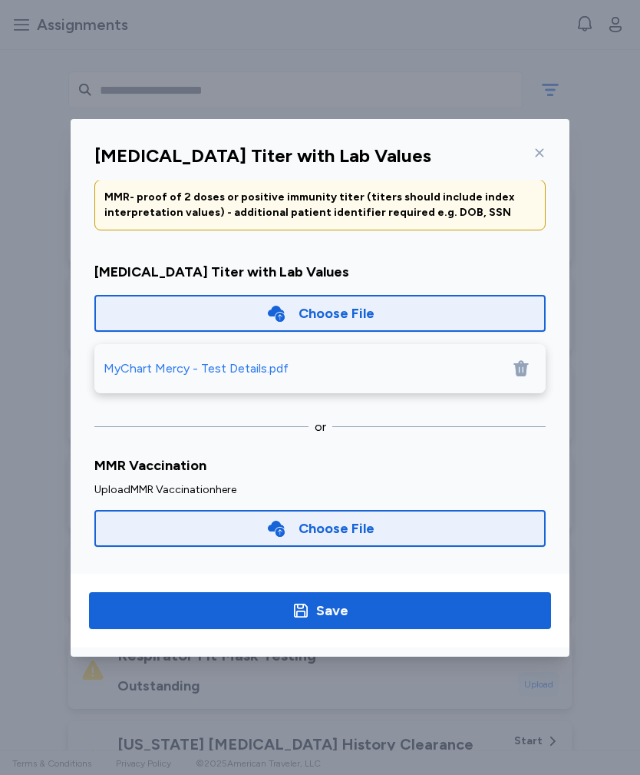
scroll to position [75, 0]
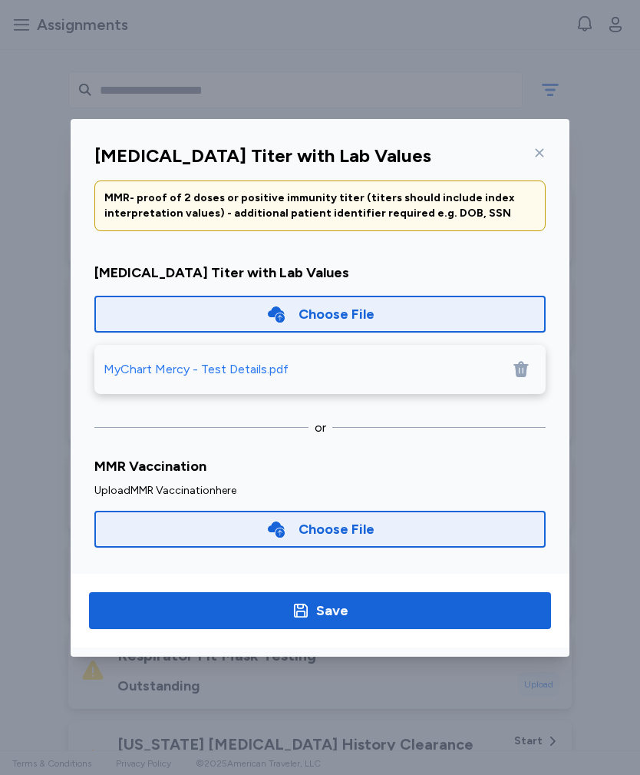
click at [339, 521] on div "Choose File" at bounding box center [337, 528] width 76 height 21
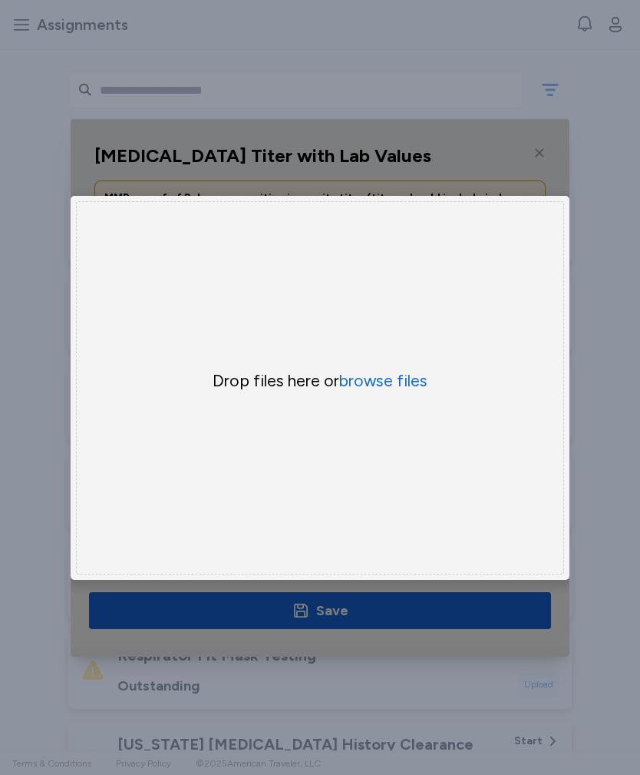
click at [380, 388] on button "browse files" at bounding box center [383, 380] width 88 height 21
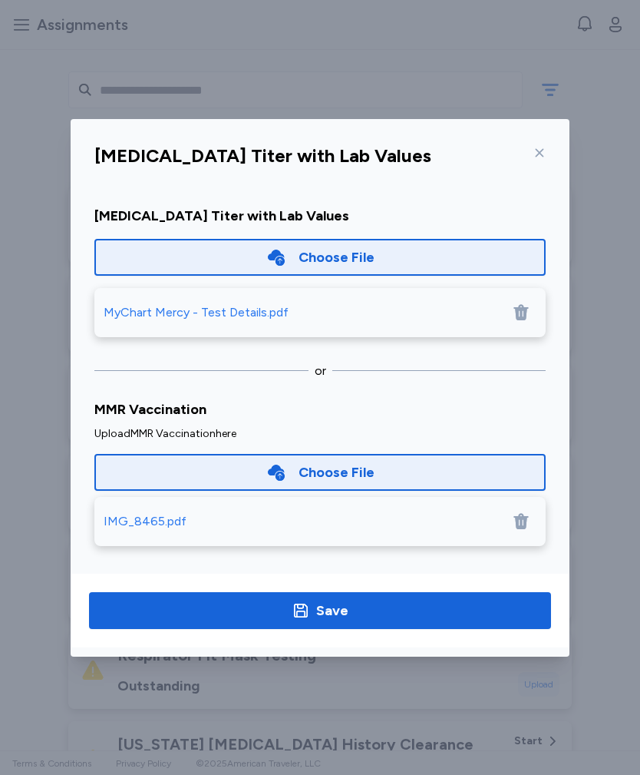
scroll to position [131, 0]
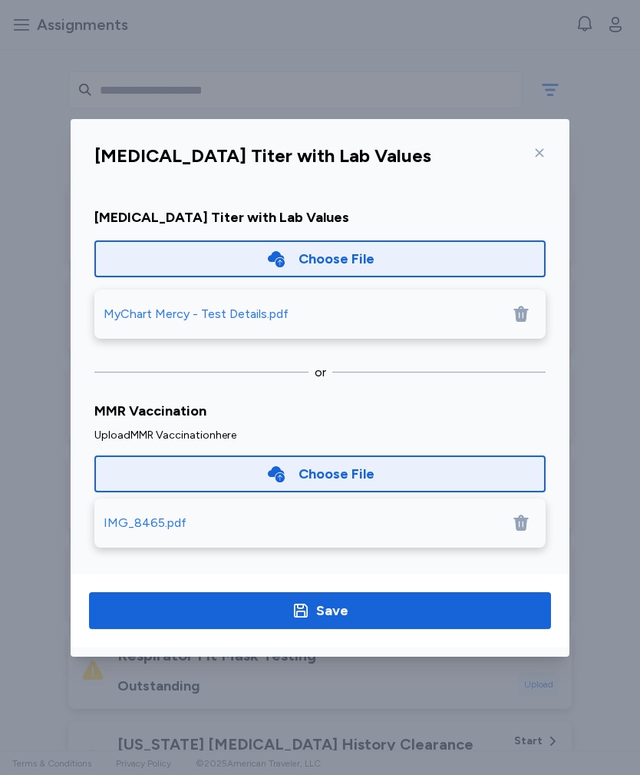
click at [149, 526] on div "IMG_8465.pdf" at bounding box center [145, 523] width 83 height 18
click at [382, 560] on span "Save" at bounding box center [320, 610] width 438 height 21
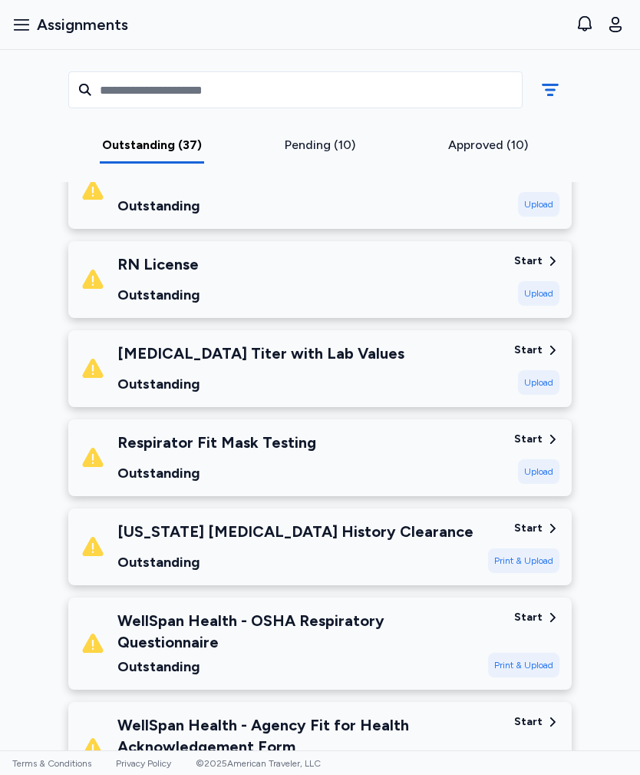
scroll to position [2085, 0]
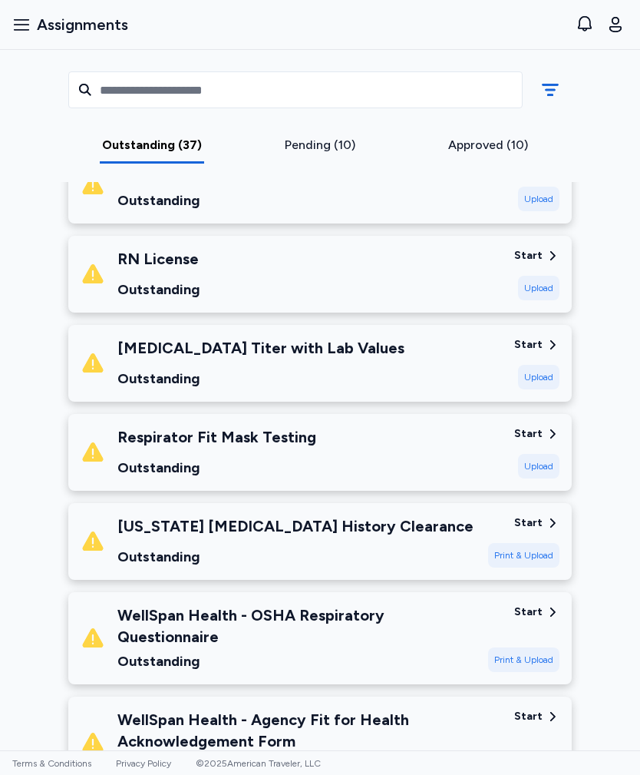
click at [469, 337] on div "Mumps Titer with Lab Values Outstanding" at bounding box center [291, 363] width 421 height 52
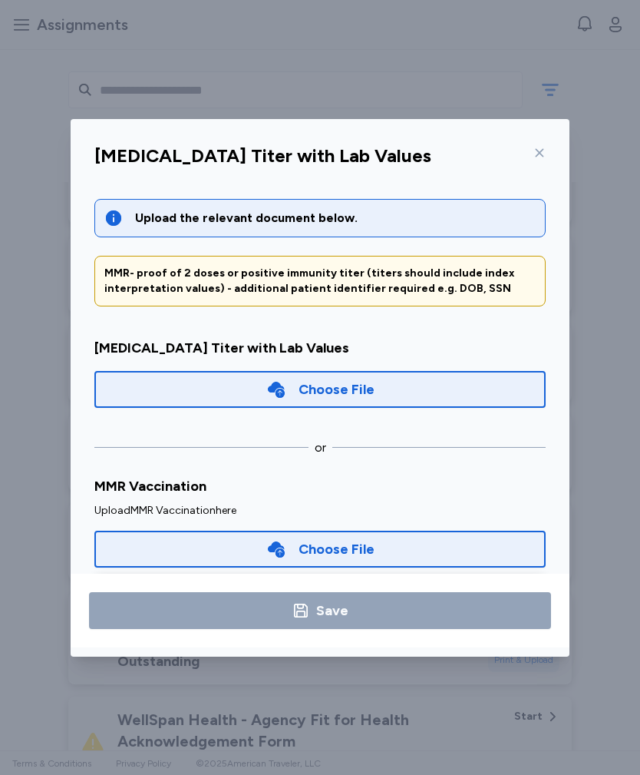
click at [361, 397] on div "Choose File" at bounding box center [337, 388] width 76 height 21
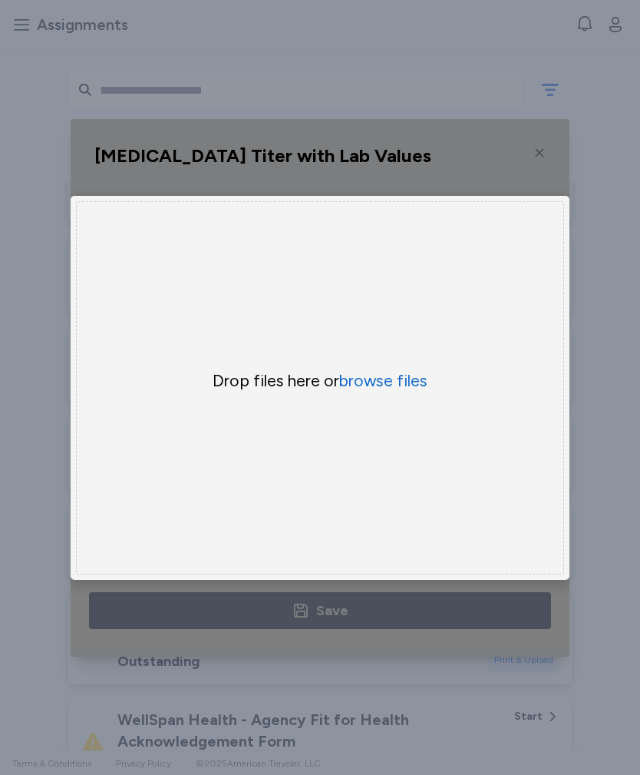
click at [386, 383] on button "browse files" at bounding box center [383, 380] width 88 height 21
click at [392, 380] on button "browse files" at bounding box center [383, 380] width 88 height 21
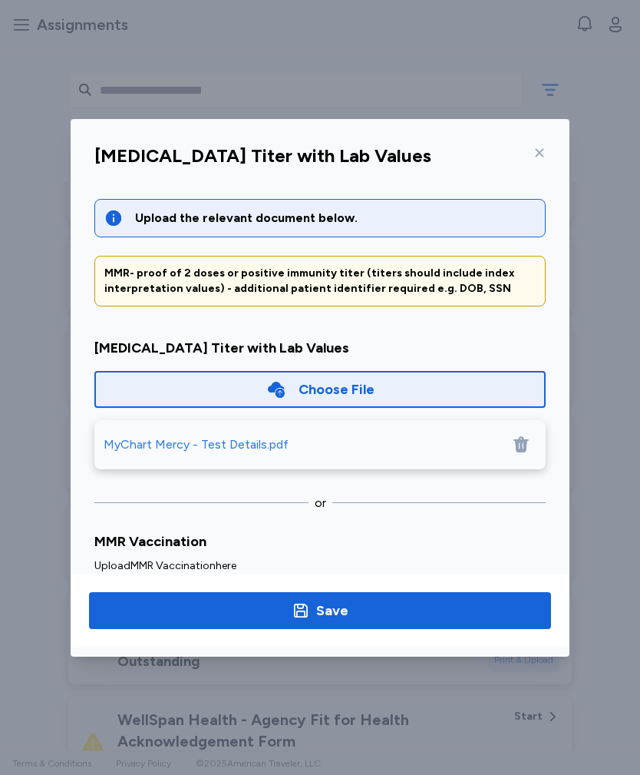
click at [210, 445] on div "MyChart Mercy - Test Details.pdf" at bounding box center [196, 444] width 185 height 18
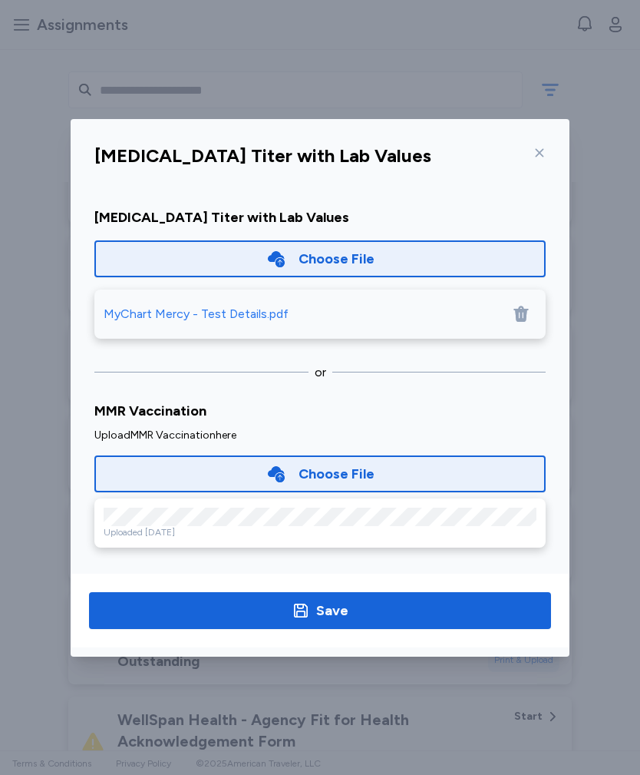
scroll to position [131, 0]
click at [355, 560] on span "Save" at bounding box center [320, 610] width 438 height 21
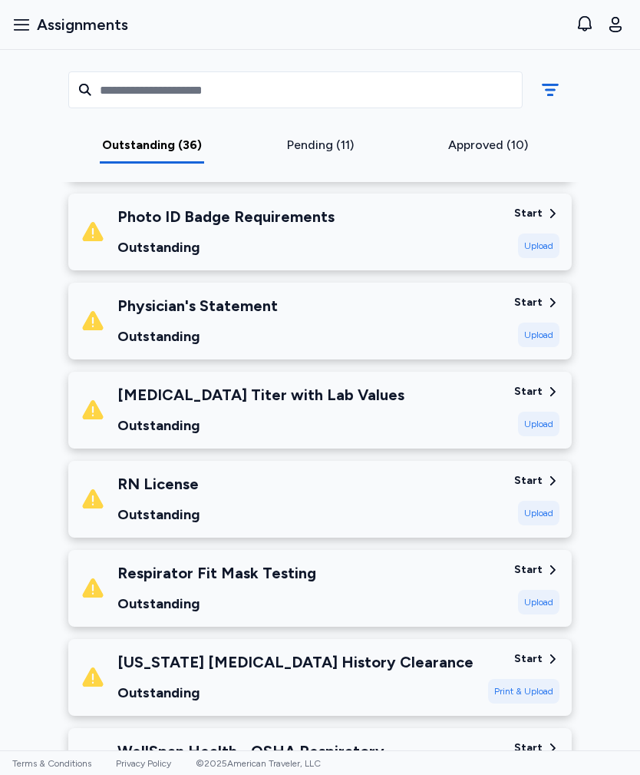
scroll to position [1862, 0]
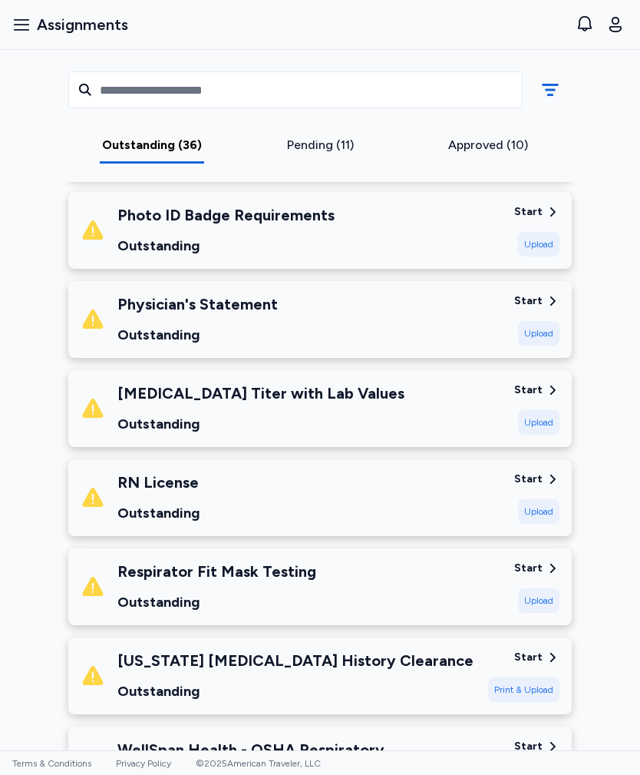
click at [147, 413] on div "Outstanding" at bounding box center [260, 423] width 287 height 21
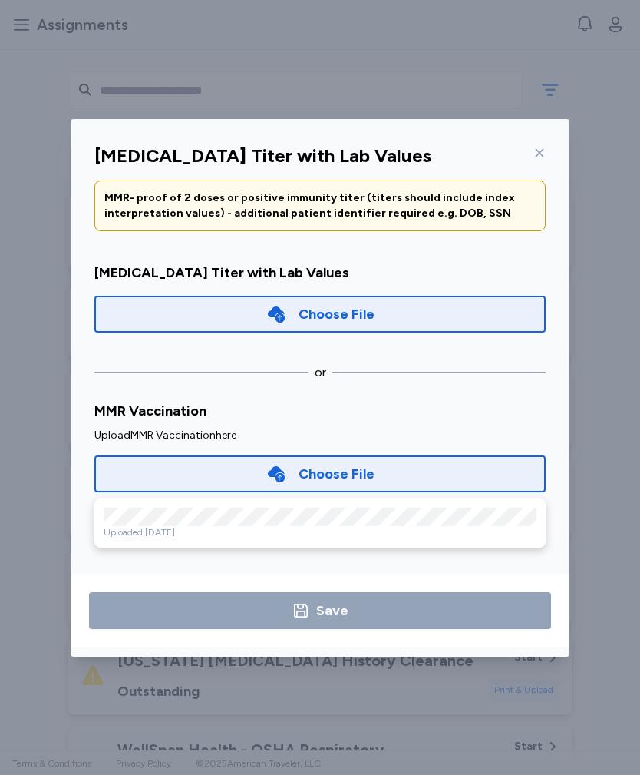
scroll to position [75, 0]
click at [134, 312] on div "Choose File" at bounding box center [319, 314] width 451 height 37
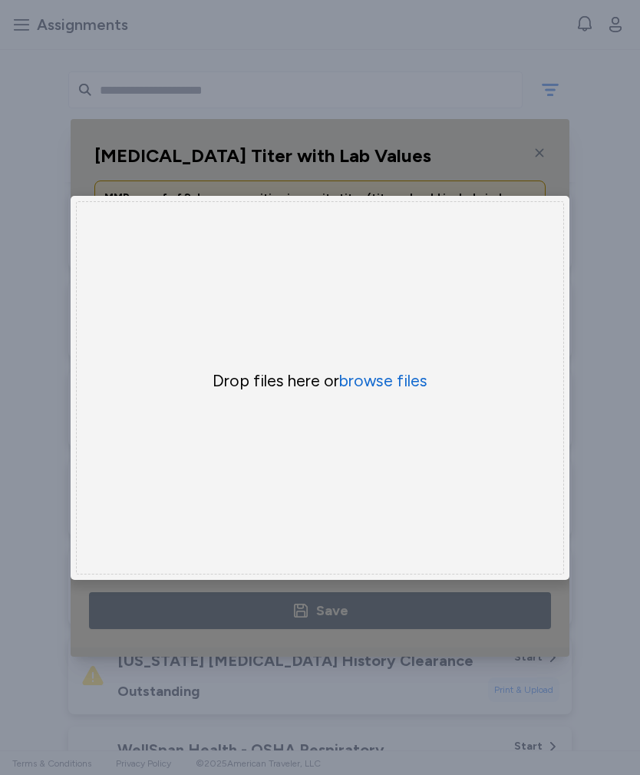
click at [362, 390] on button "browse files" at bounding box center [383, 380] width 88 height 21
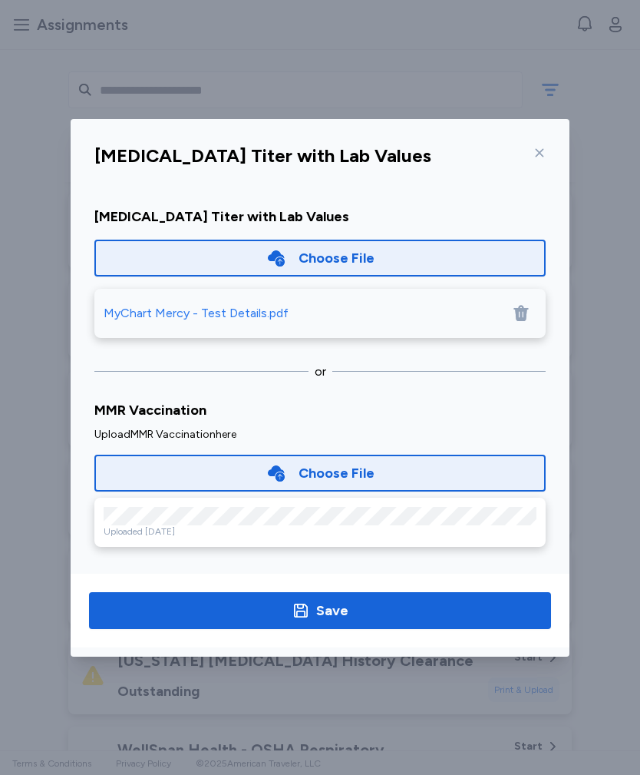
scroll to position [131, 0]
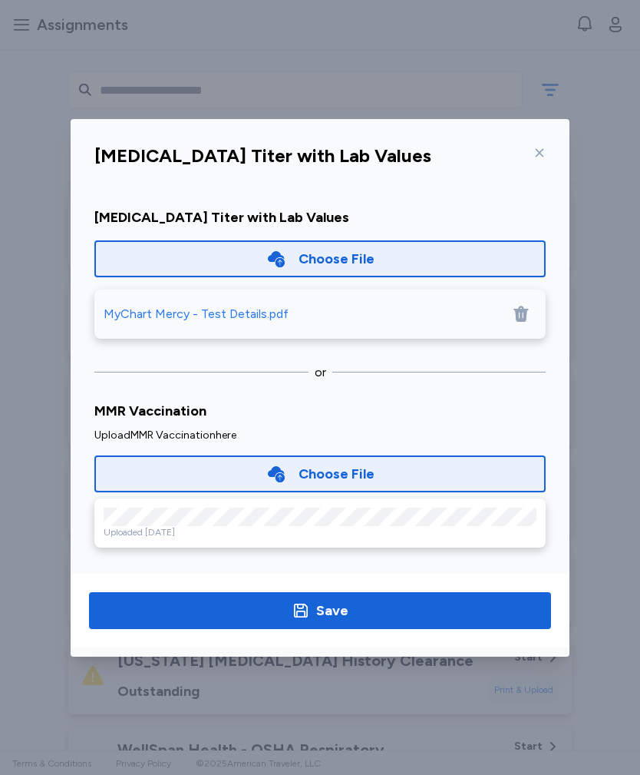
click at [432, 560] on span "Save" at bounding box center [320, 610] width 438 height 21
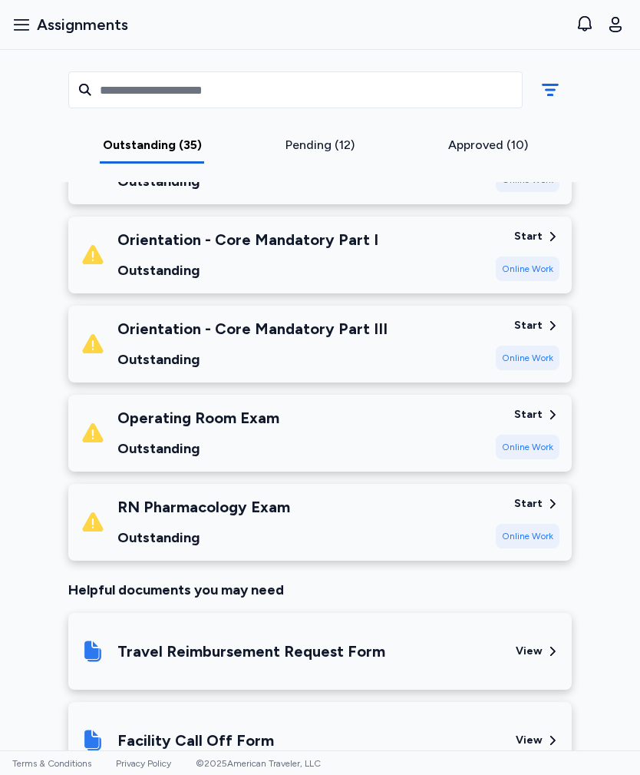
scroll to position [3053, 0]
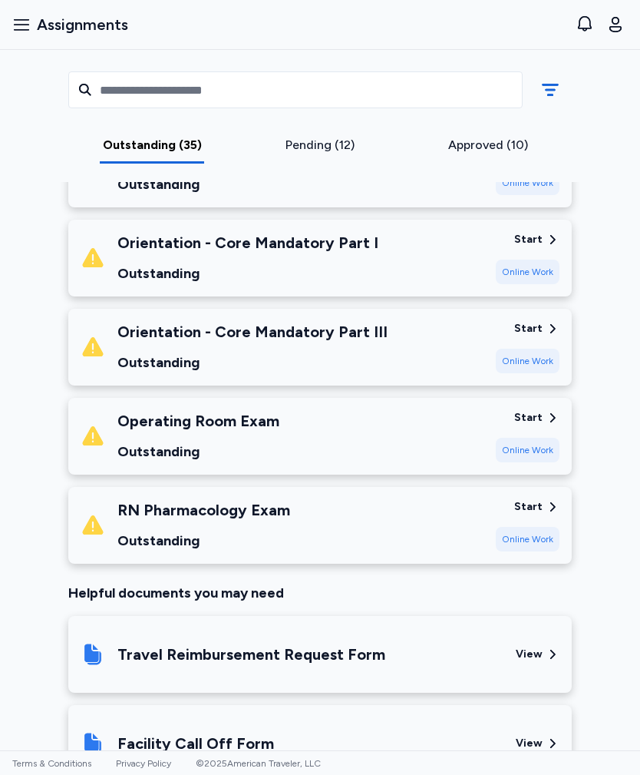
click at [528, 410] on div "Start" at bounding box center [528, 417] width 28 height 15
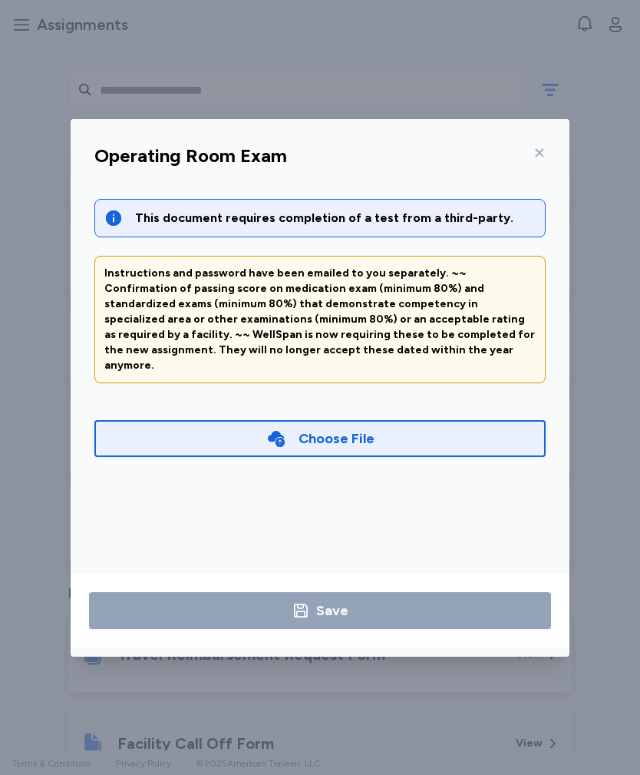
click at [539, 147] on icon at bounding box center [540, 153] width 12 height 12
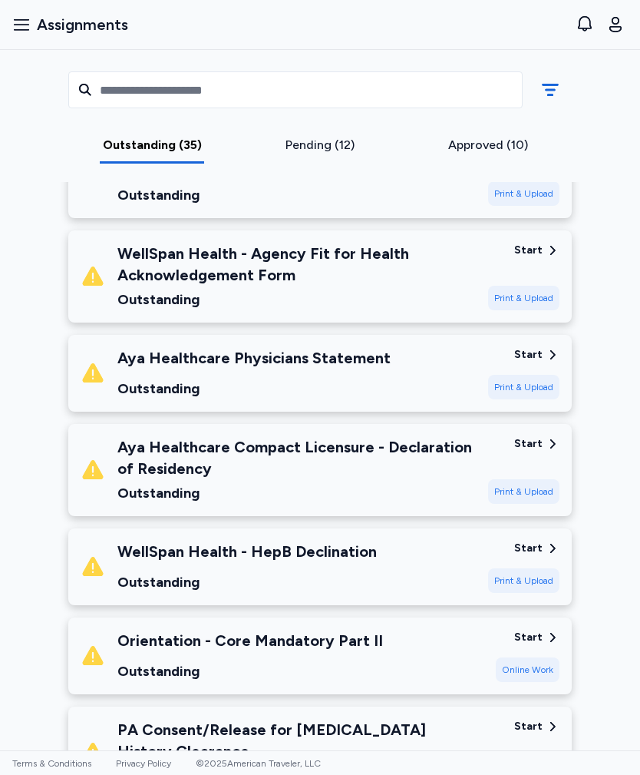
scroll to position [2370, 0]
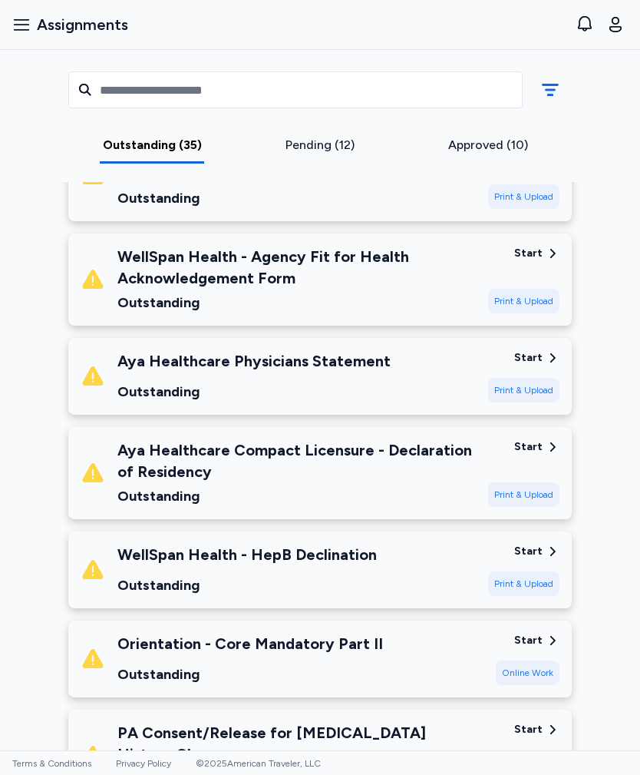
click at [404, 350] on div "Aya Healthcare Physicians Statement Outstanding" at bounding box center [278, 376] width 395 height 52
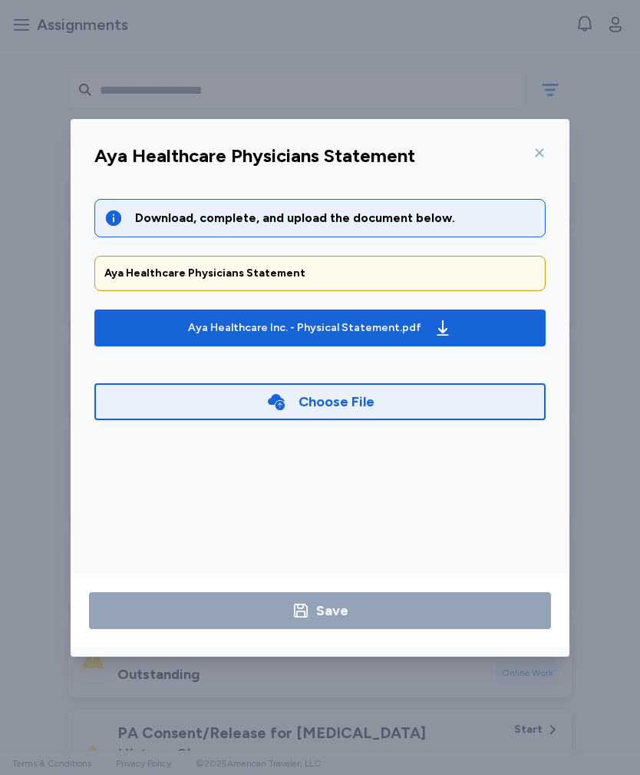
click at [407, 328] on div "Aya Healthcare Inc. - Physical Statement.pdf" at bounding box center [304, 327] width 233 height 15
click at [544, 142] on div at bounding box center [536, 152] width 18 height 25
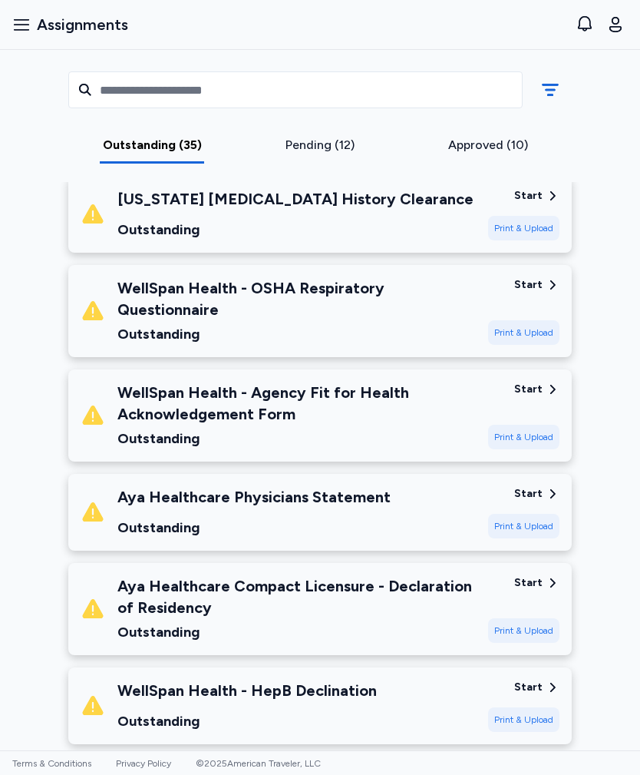
scroll to position [2237, 0]
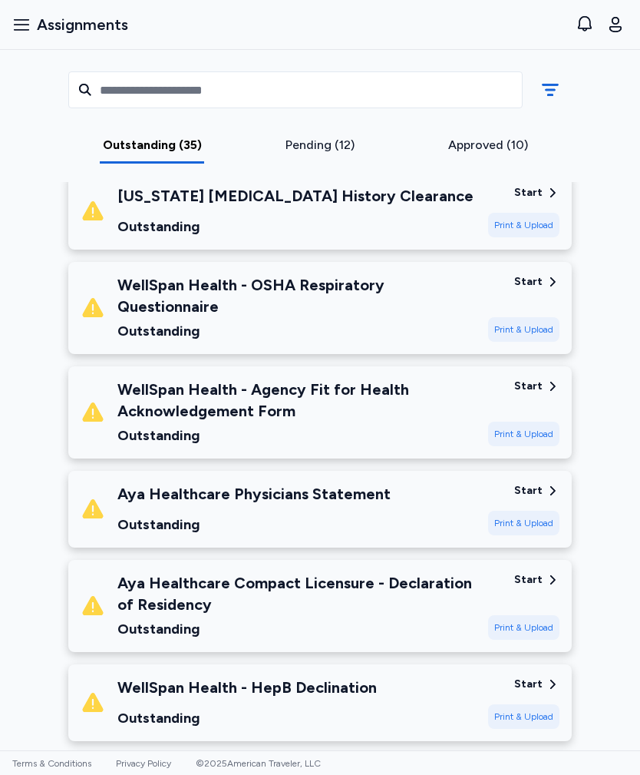
click at [373, 385] on div "WellSpan Health - Agency Fit for Health Acknowledgement Form" at bounding box center [296, 399] width 359 height 43
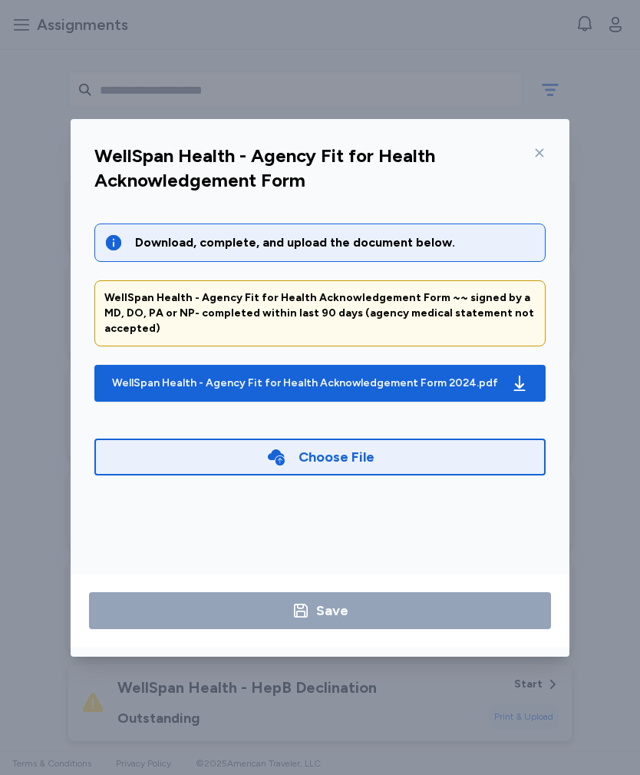
click at [393, 375] on div "WellSpan Health - Agency Fit for Health Acknowledgement Form 2024.pdf" at bounding box center [305, 382] width 386 height 15
click at [535, 150] on icon at bounding box center [540, 153] width 12 height 12
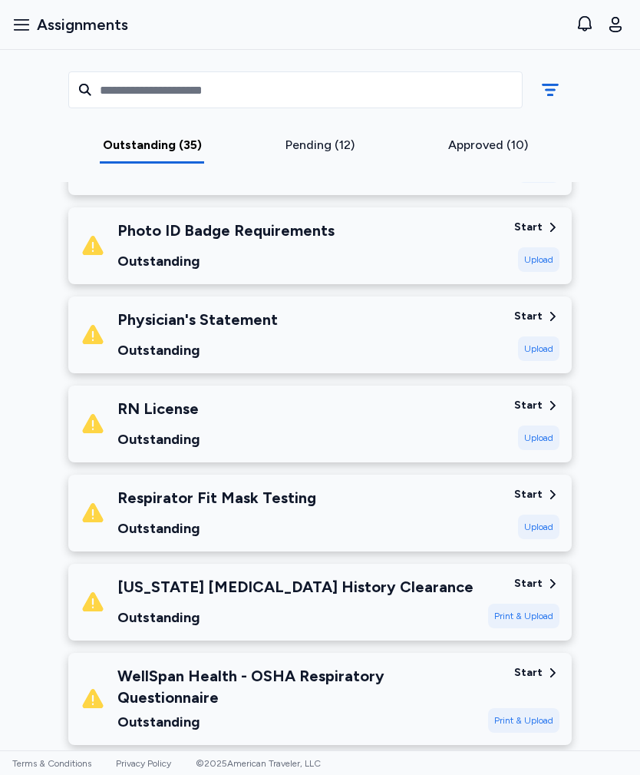
scroll to position [1847, 0]
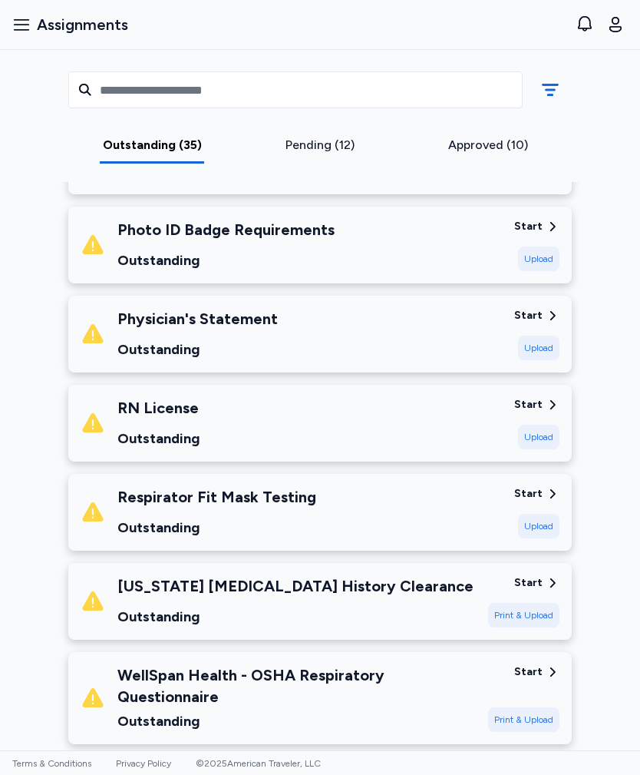
click at [392, 419] on div "RN License Outstanding" at bounding box center [291, 423] width 421 height 52
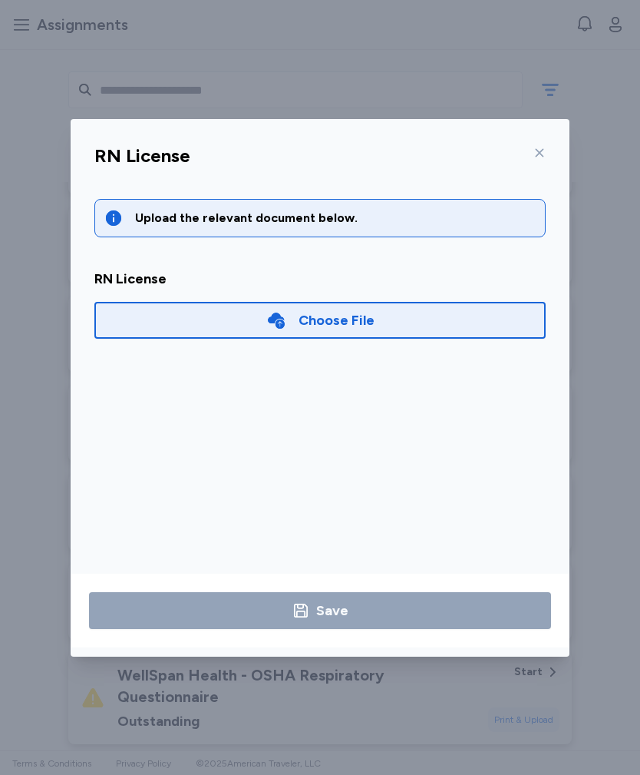
click at [539, 153] on icon at bounding box center [540, 152] width 8 height 8
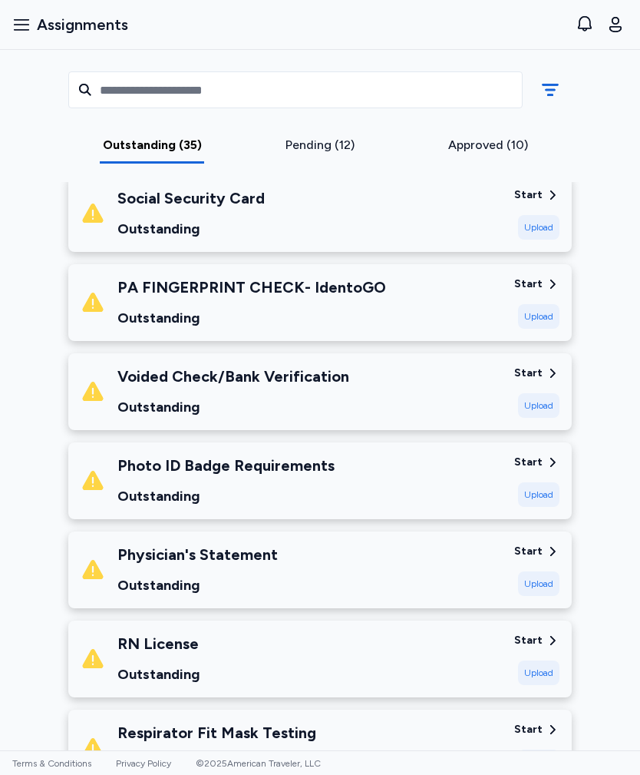
scroll to position [1613, 0]
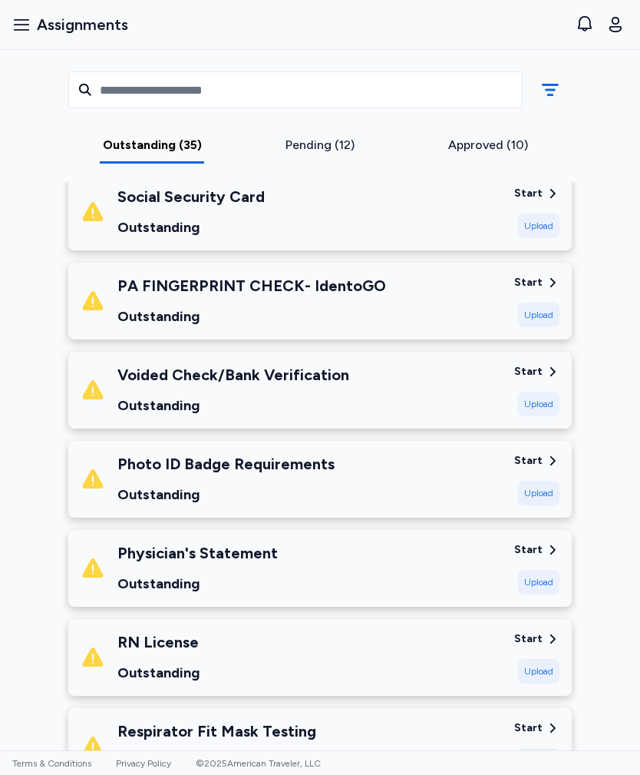
click at [382, 453] on div "Photo ID Badge Requirements Outstanding" at bounding box center [291, 479] width 421 height 52
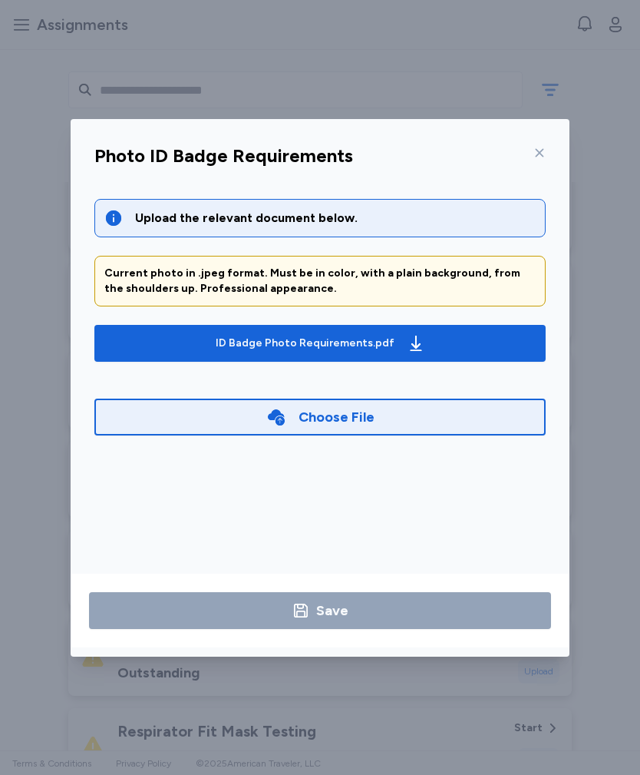
click at [535, 149] on icon at bounding box center [540, 153] width 12 height 12
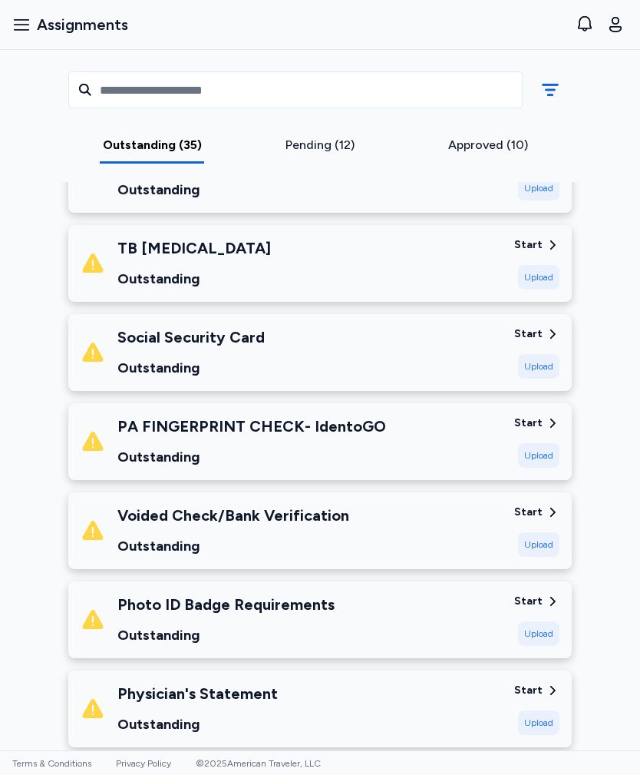
scroll to position [1472, 0]
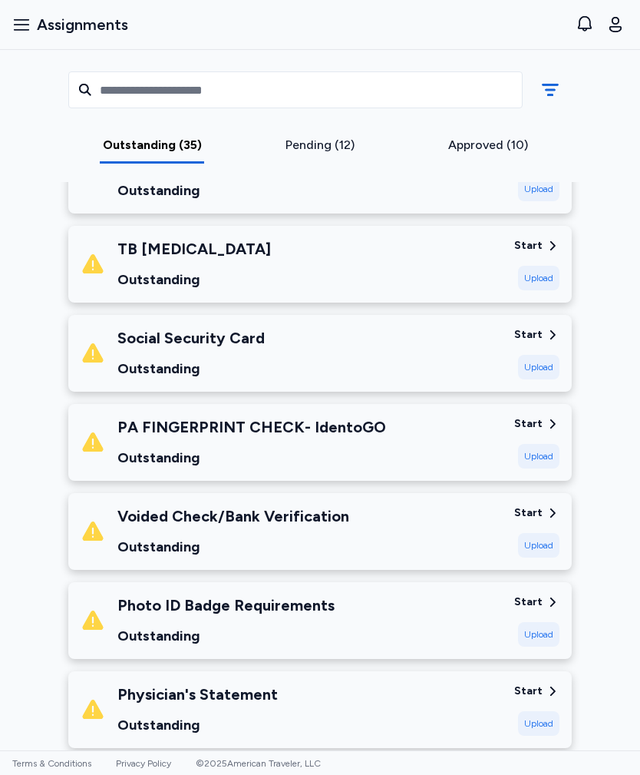
click at [427, 416] on div "PA FINGERPRINT CHECK- IdentoGO Outstanding" at bounding box center [291, 442] width 421 height 52
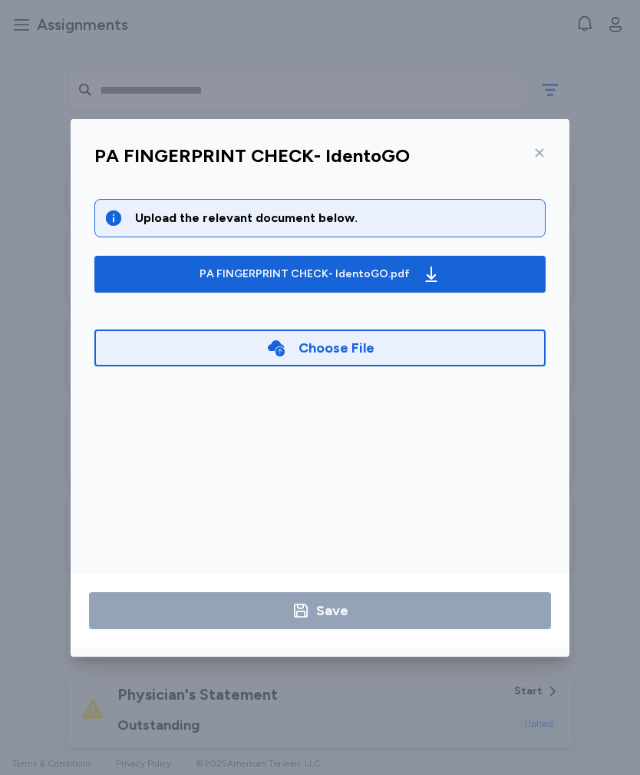
click at [462, 268] on span "PA FINGERPRINT CHECK- IdentoGO.pdf" at bounding box center [320, 274] width 427 height 25
click at [537, 151] on icon at bounding box center [540, 153] width 12 height 12
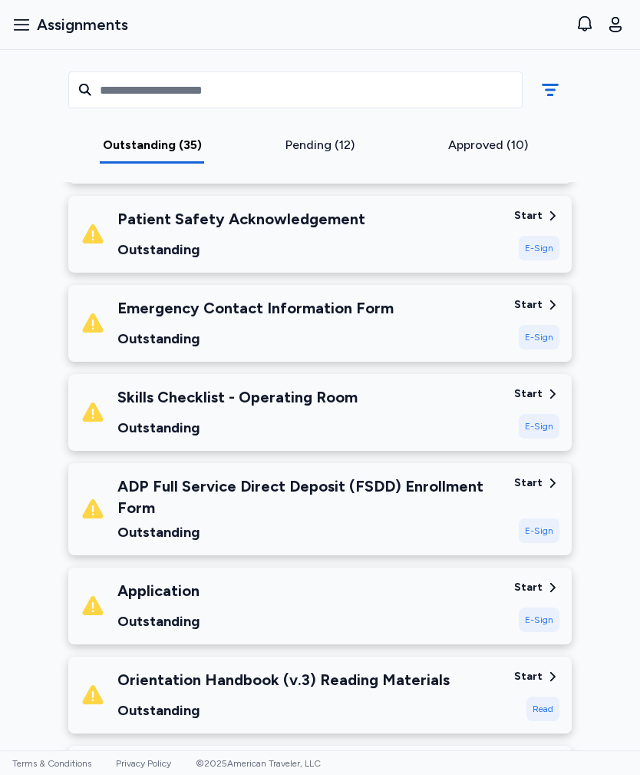
scroll to position [755, 0]
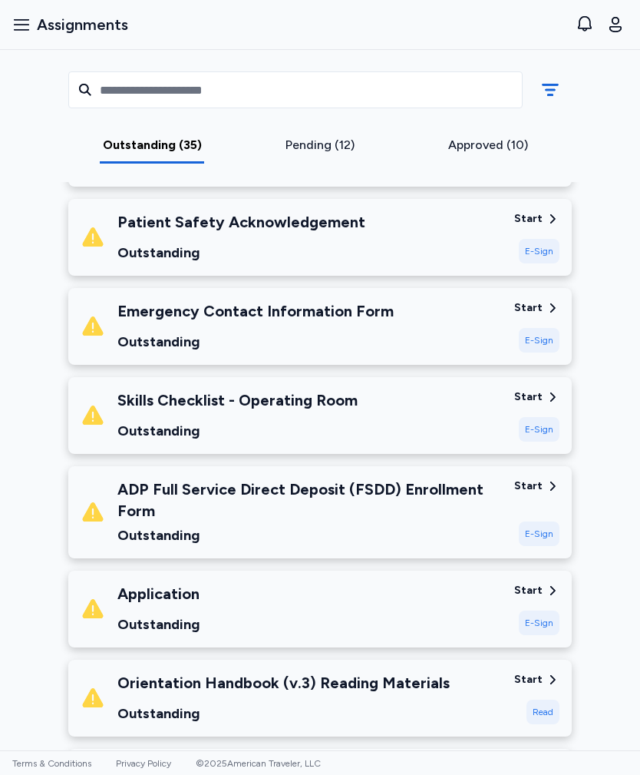
click at [438, 407] on div "Skills Checklist - Operating Room Outstanding" at bounding box center [291, 415] width 421 height 52
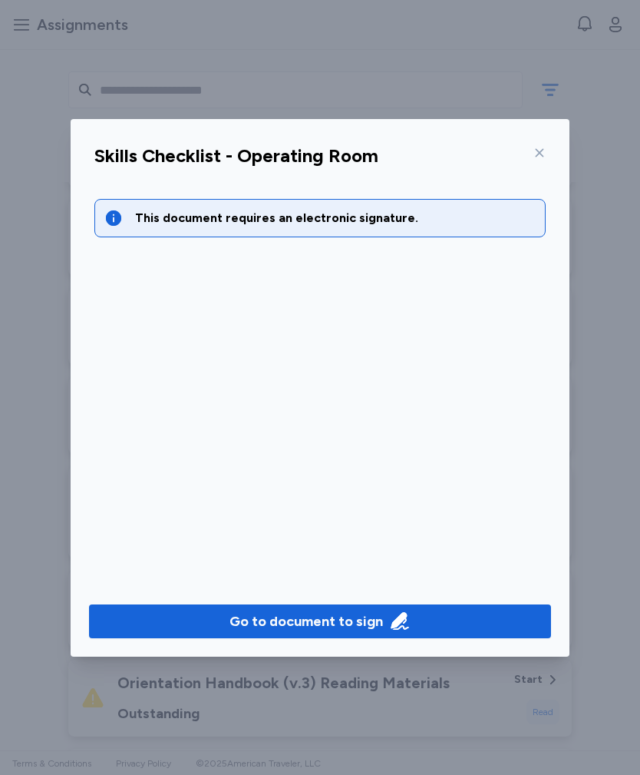
click at [286, 560] on div "Go to document to sign" at bounding box center [307, 620] width 154 height 21
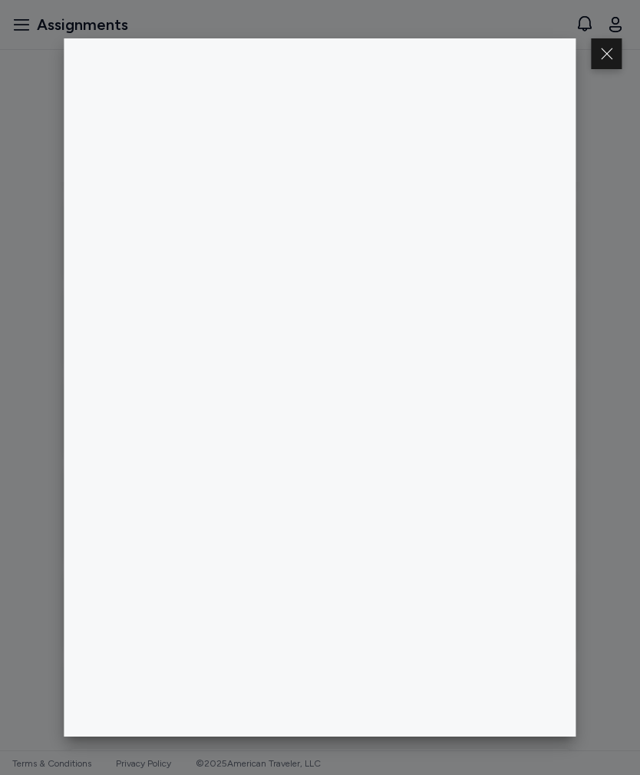
click at [32, 491] on div at bounding box center [320, 387] width 640 height 775
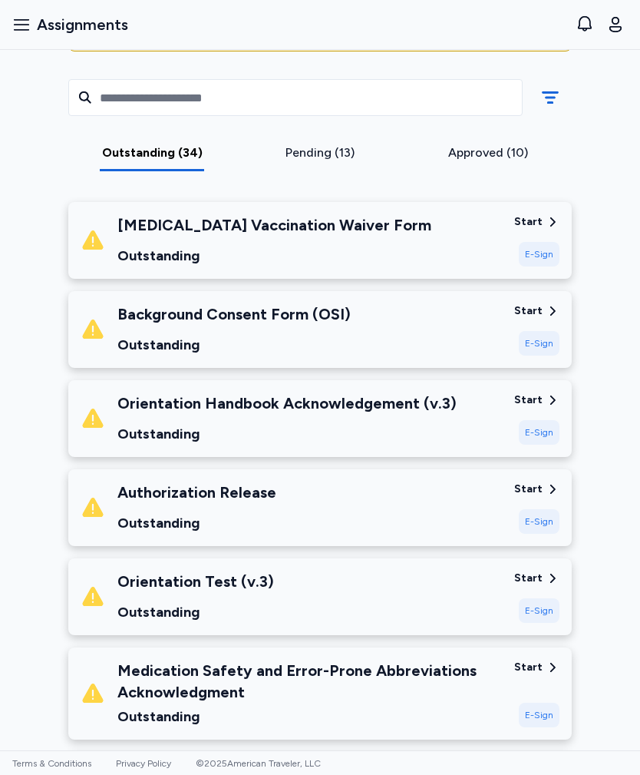
scroll to position [212, 0]
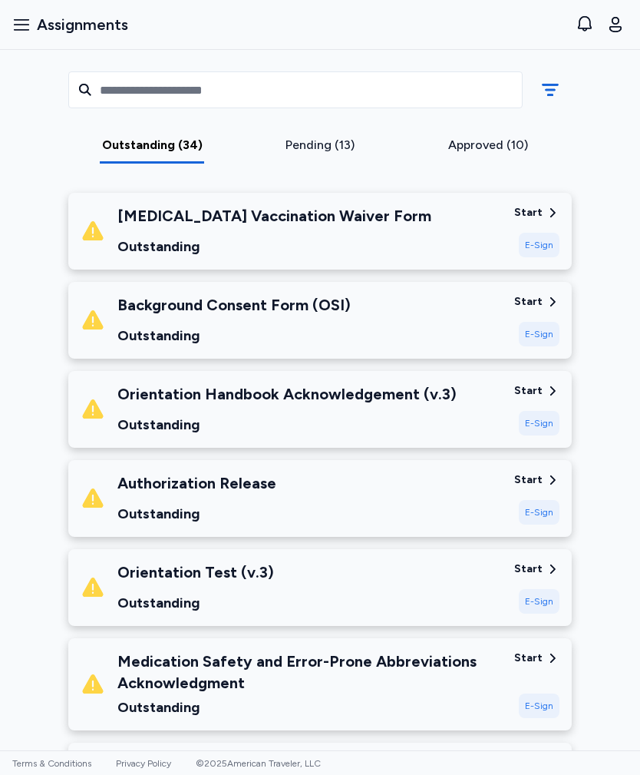
click at [419, 496] on div "Authorization Release Outstanding" at bounding box center [291, 498] width 421 height 52
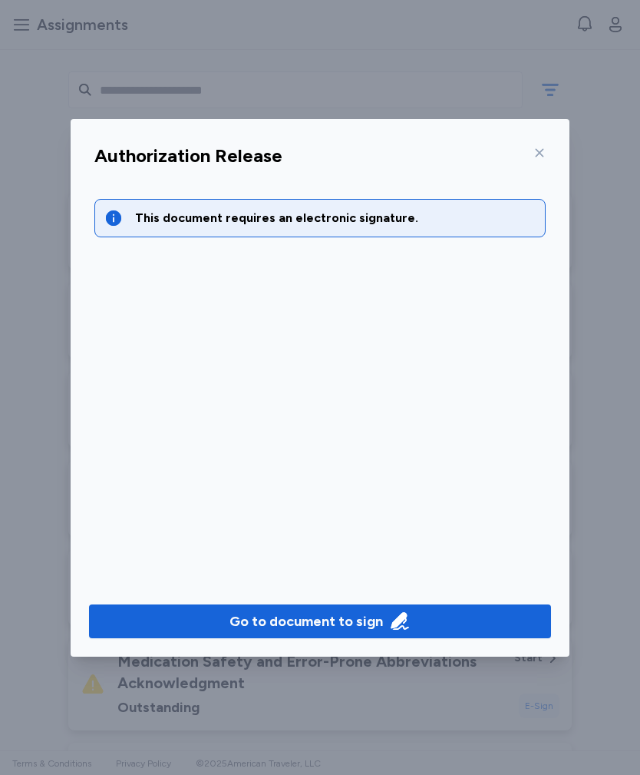
click at [389, 560] on icon "button" at bounding box center [399, 620] width 21 height 21
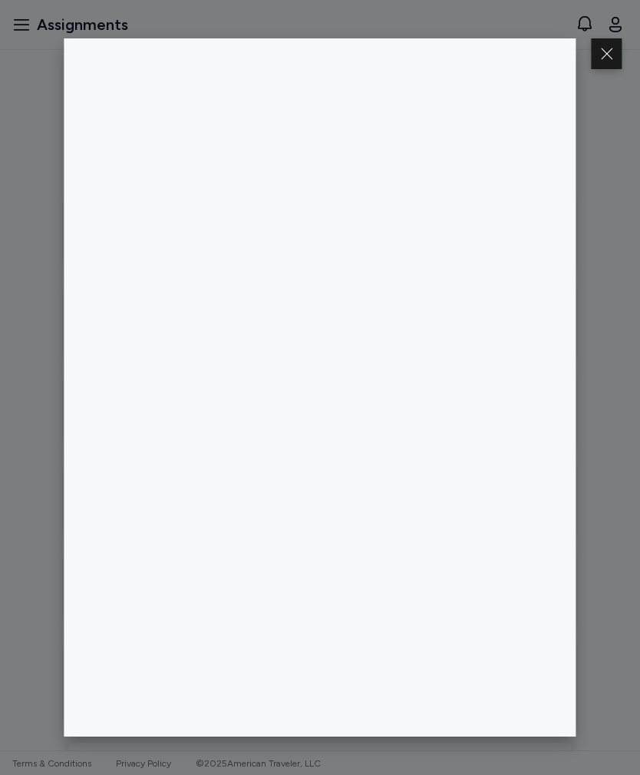
click at [611, 51] on button at bounding box center [607, 53] width 31 height 31
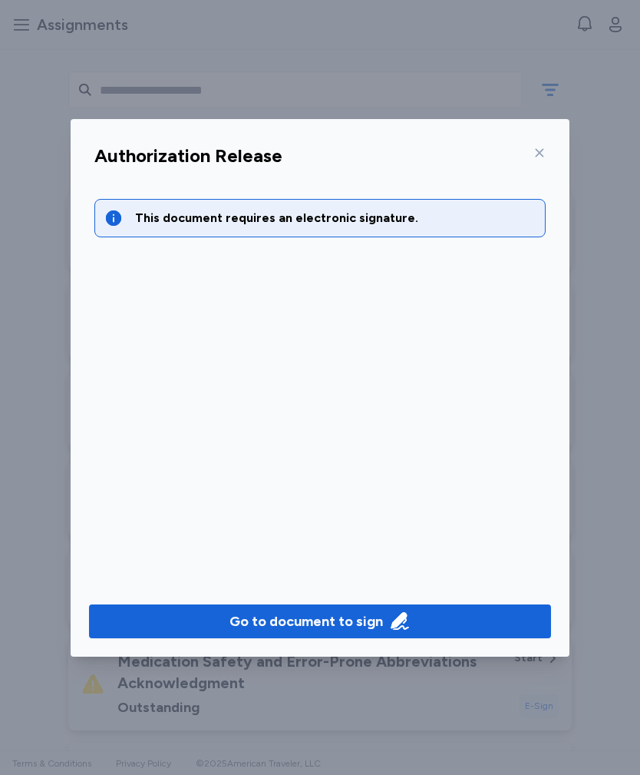
click at [537, 155] on icon at bounding box center [540, 152] width 8 height 8
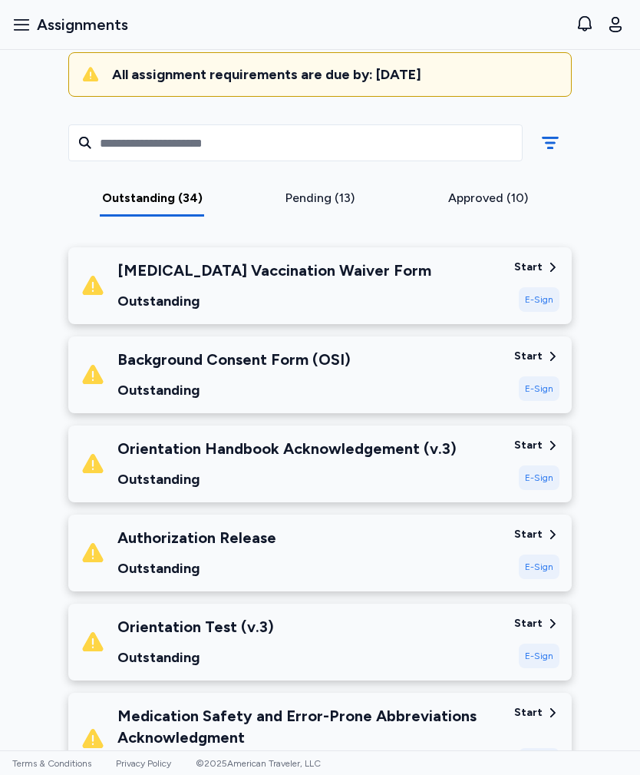
scroll to position [179, 0]
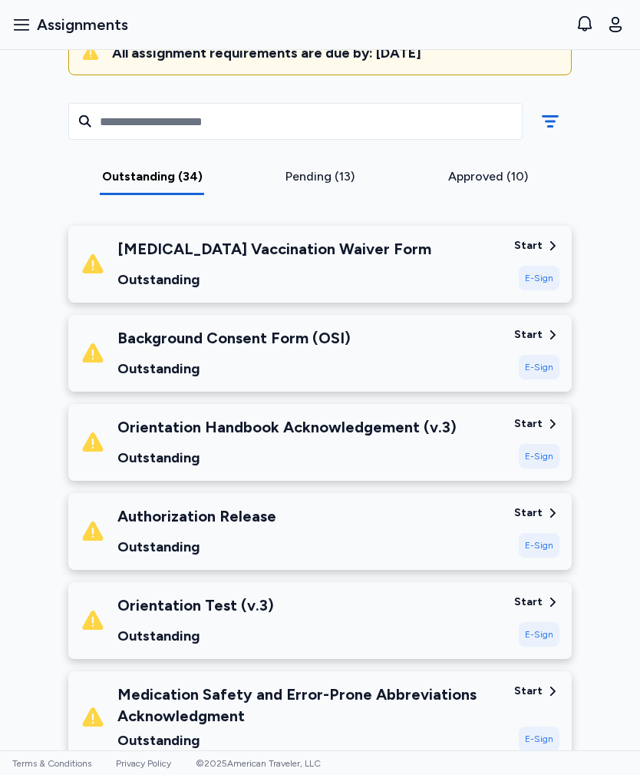
click at [474, 262] on div "Hepatitis B Vaccination Waiver Form Outstanding" at bounding box center [291, 264] width 421 height 52
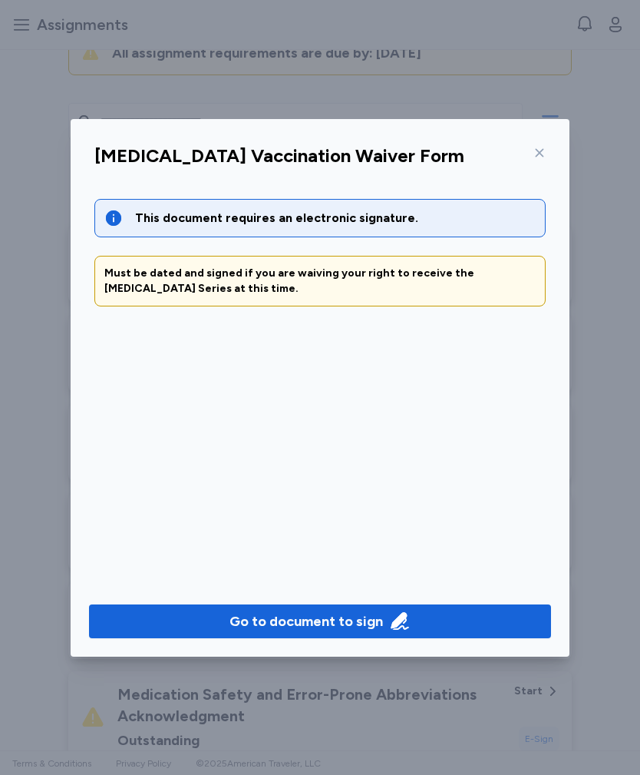
click at [312, 560] on div "Go to document to sign" at bounding box center [307, 620] width 154 height 21
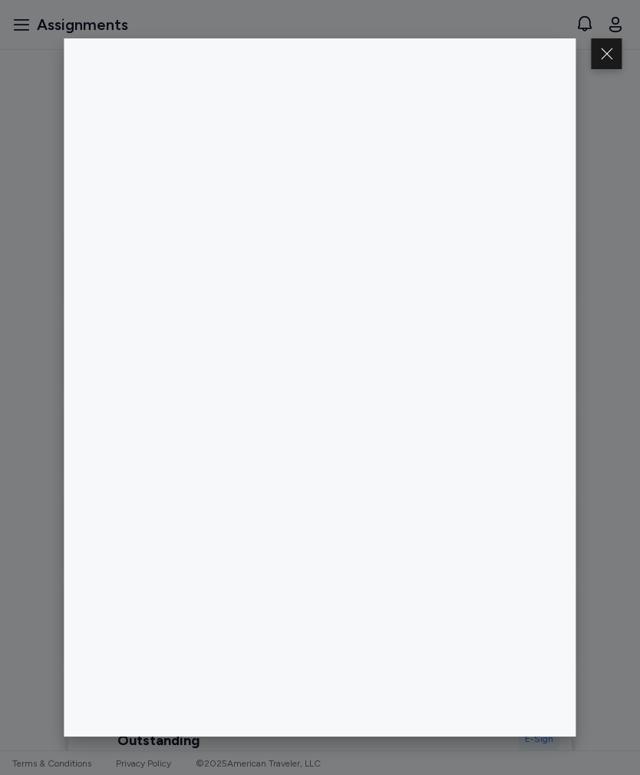
click at [600, 52] on button at bounding box center [607, 53] width 31 height 31
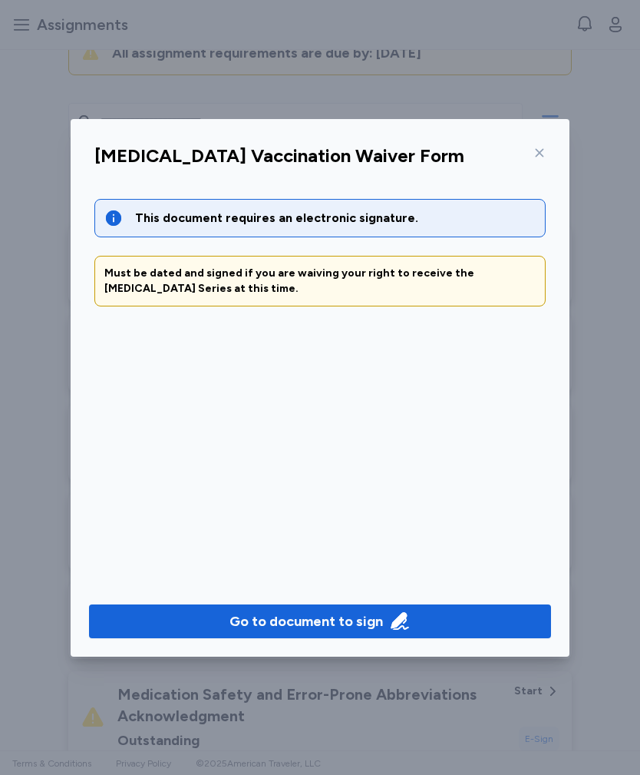
click at [532, 145] on div at bounding box center [536, 152] width 18 height 25
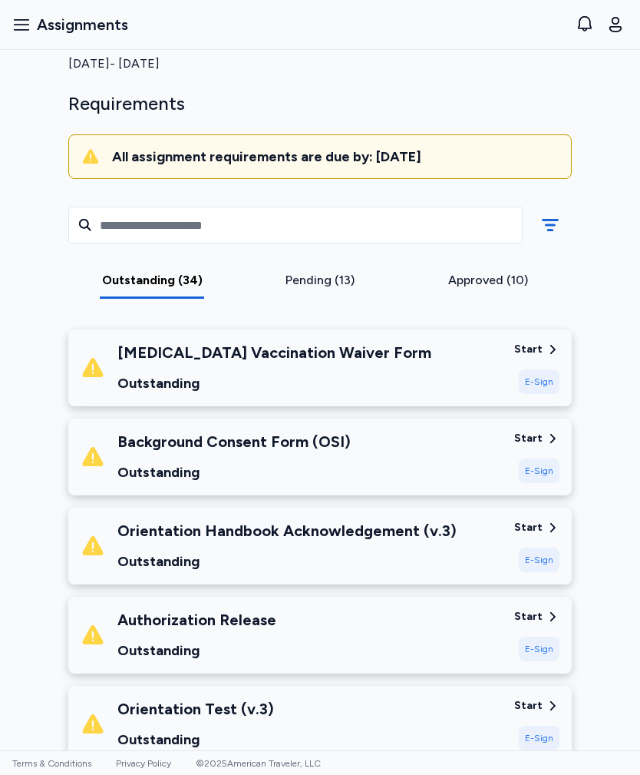
scroll to position [68, 0]
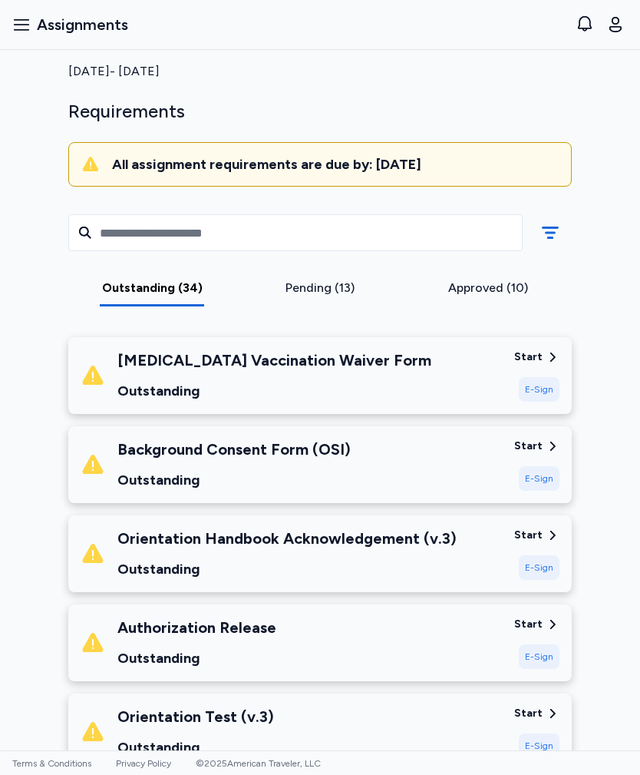
click at [284, 546] on div "Orientation Handbook Acknowledgement (v.3)" at bounding box center [286, 537] width 339 height 21
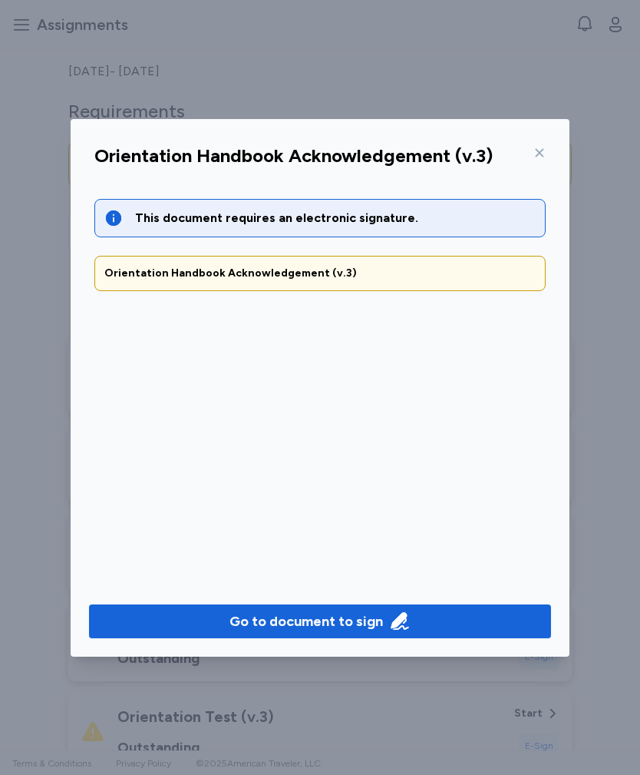
click at [235, 560] on div "Go to document to sign" at bounding box center [307, 620] width 154 height 21
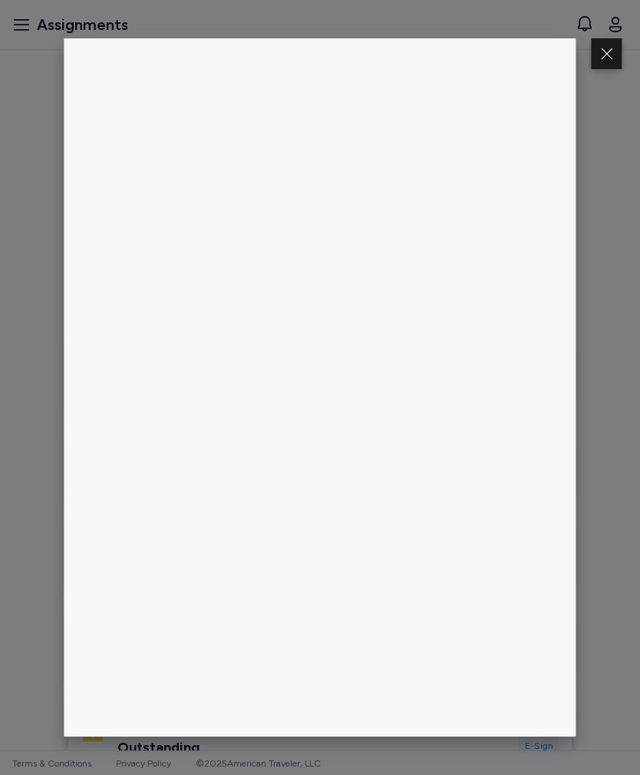
click at [597, 64] on button at bounding box center [607, 53] width 31 height 31
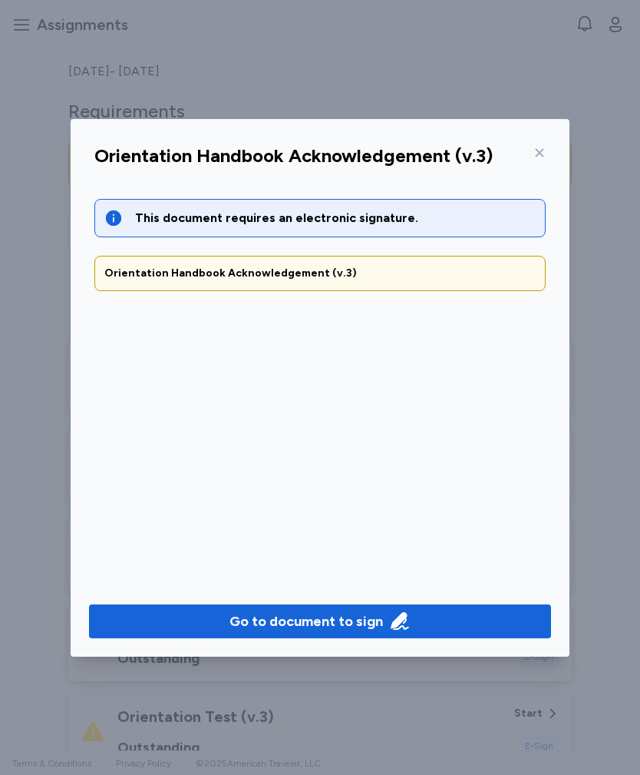
click at [535, 160] on div at bounding box center [536, 152] width 18 height 25
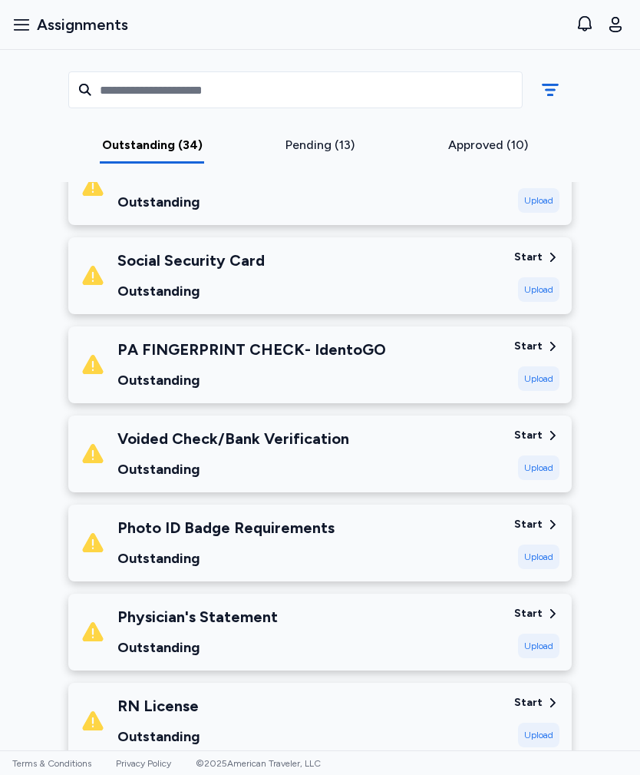
scroll to position [1456, 0]
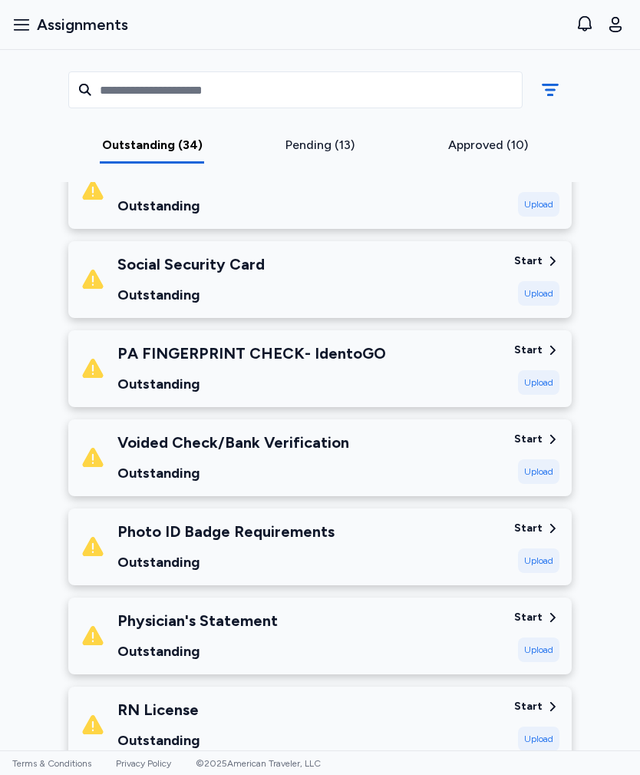
click at [312, 438] on div "Voided Check/Bank Verification Outstanding" at bounding box center [233, 457] width 232 height 52
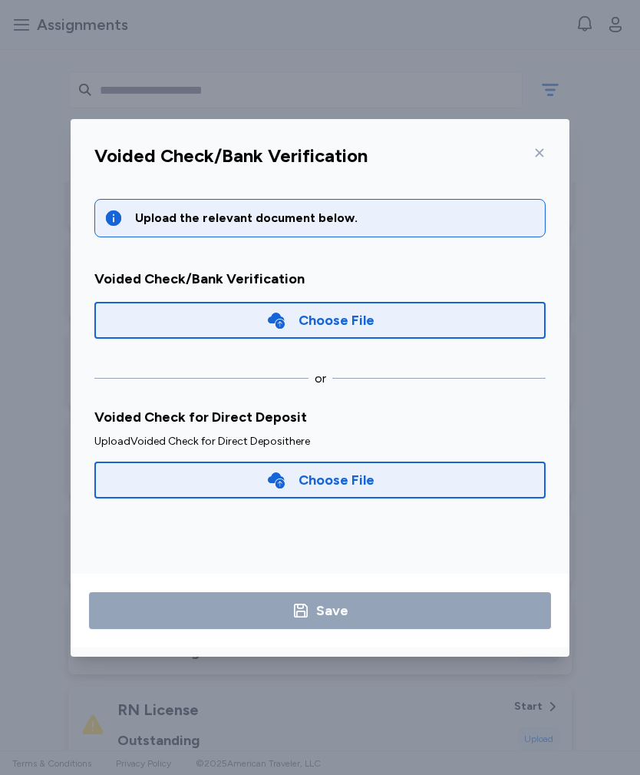
click at [541, 159] on div at bounding box center [536, 152] width 18 height 25
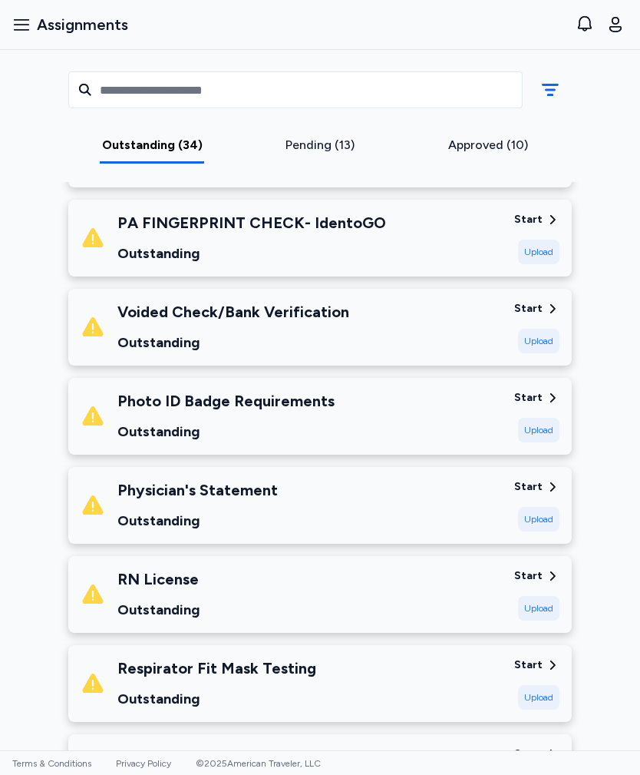
scroll to position [1588, 0]
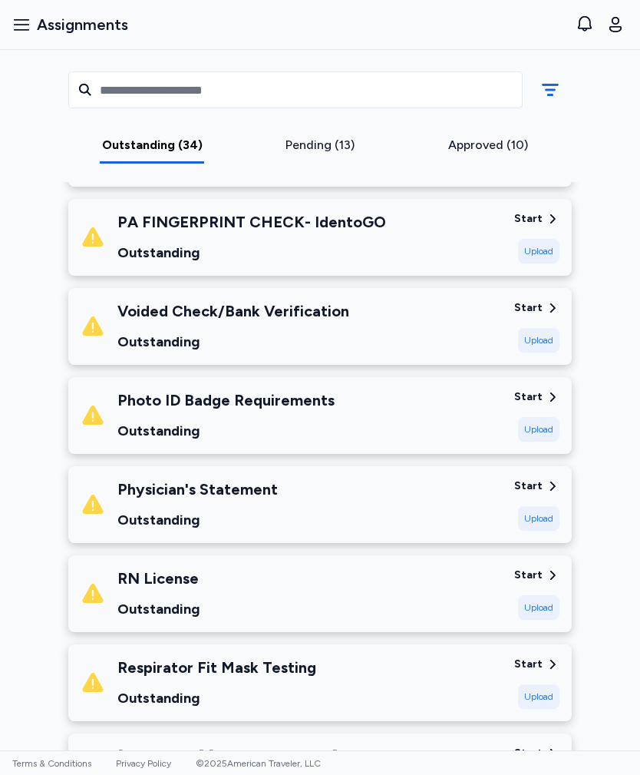
click at [152, 560] on div "RN License Outstanding" at bounding box center [158, 593] width 82 height 52
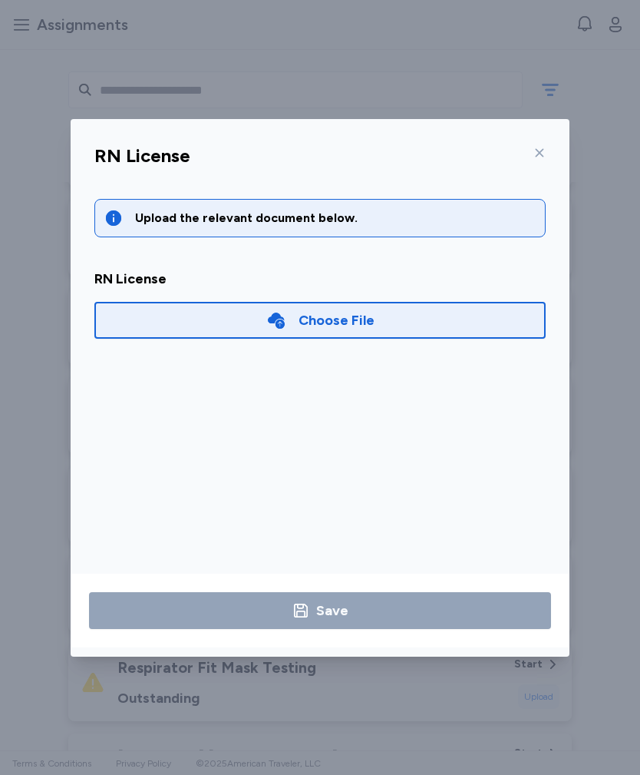
click at [121, 319] on div "Choose File" at bounding box center [319, 320] width 451 height 37
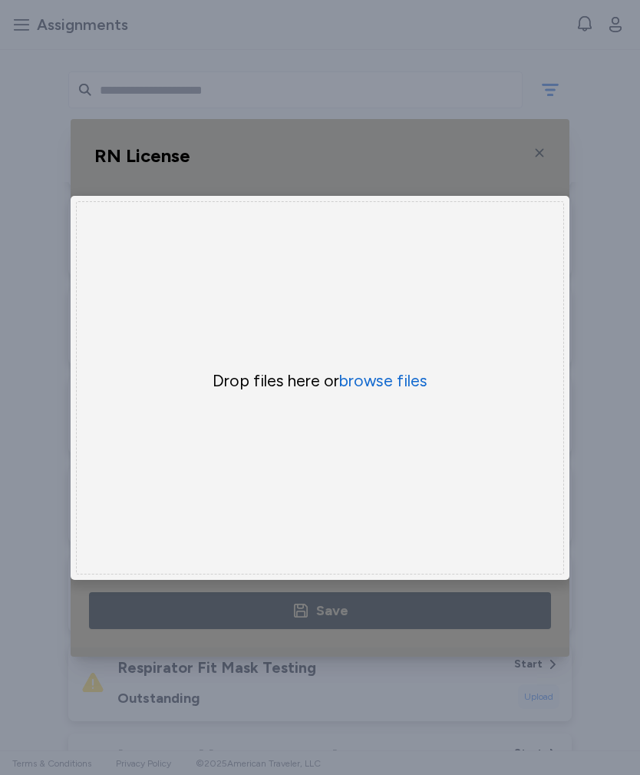
click at [363, 390] on button "browse files" at bounding box center [383, 380] width 88 height 21
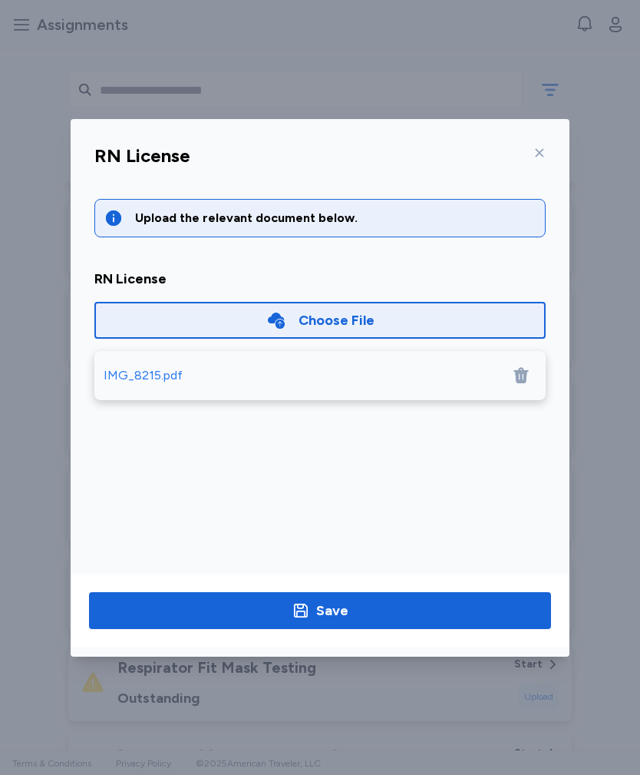
click at [126, 377] on div "IMG_8215.pdf" at bounding box center [143, 375] width 79 height 18
click at [357, 560] on span "Save" at bounding box center [320, 610] width 438 height 21
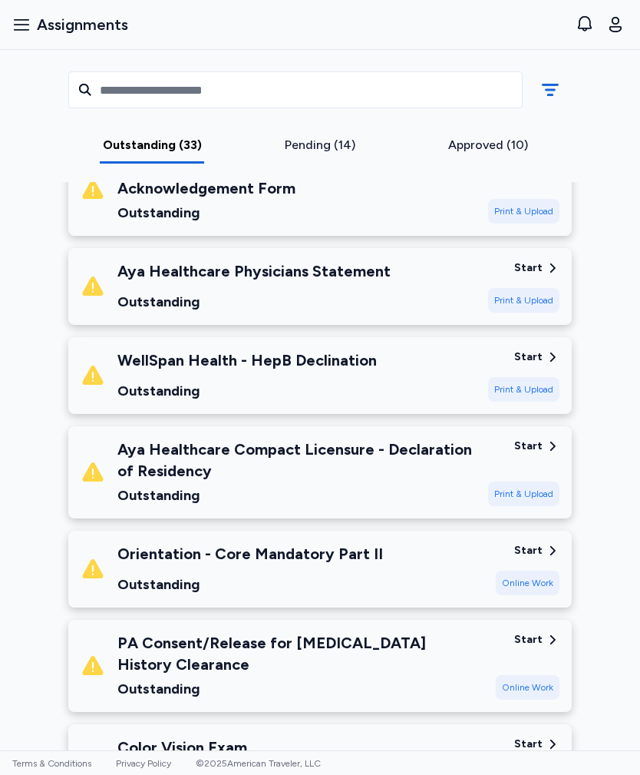
scroll to position [2281, 0]
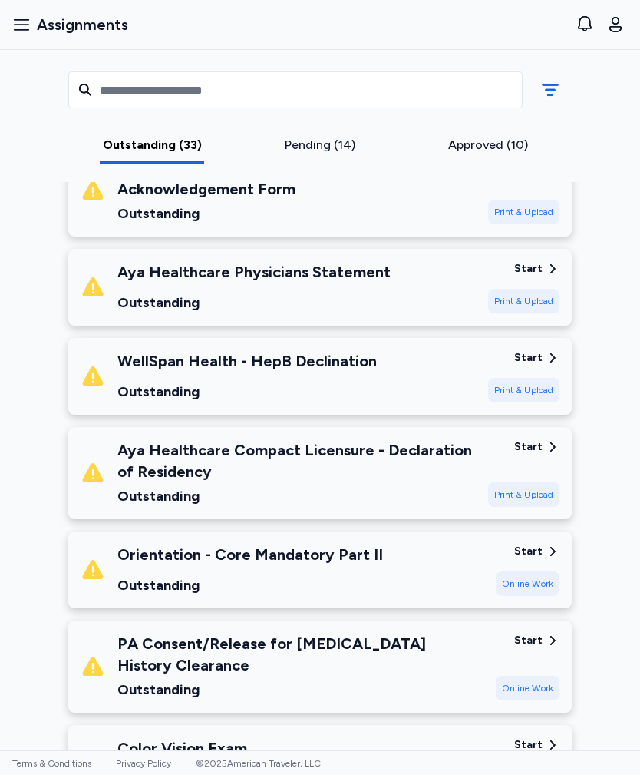
click at [143, 560] on div "PA Consent/Release for [MEDICAL_DATA] History Clearance" at bounding box center [300, 654] width 366 height 43
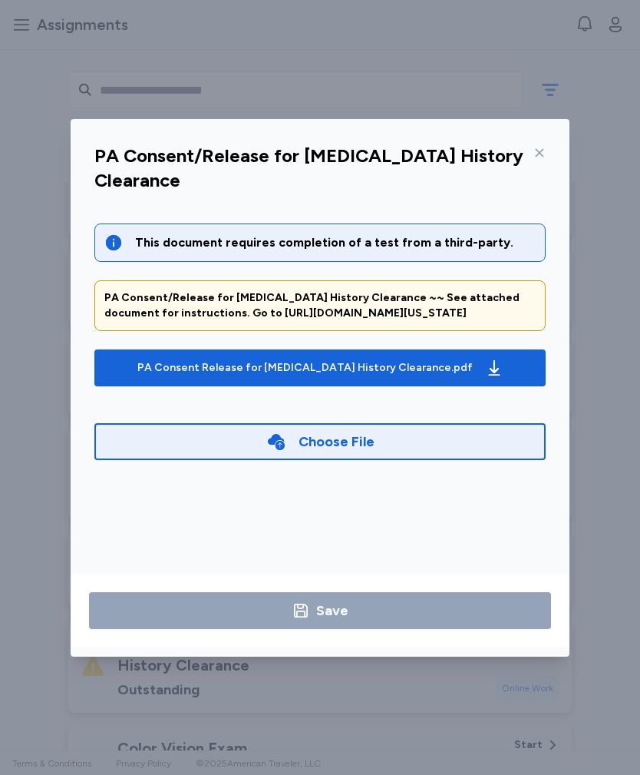
click at [132, 359] on span "PA Consent Release for Child Abuse History Clearance.pdf" at bounding box center [320, 367] width 427 height 25
click at [544, 149] on icon at bounding box center [540, 152] width 8 height 8
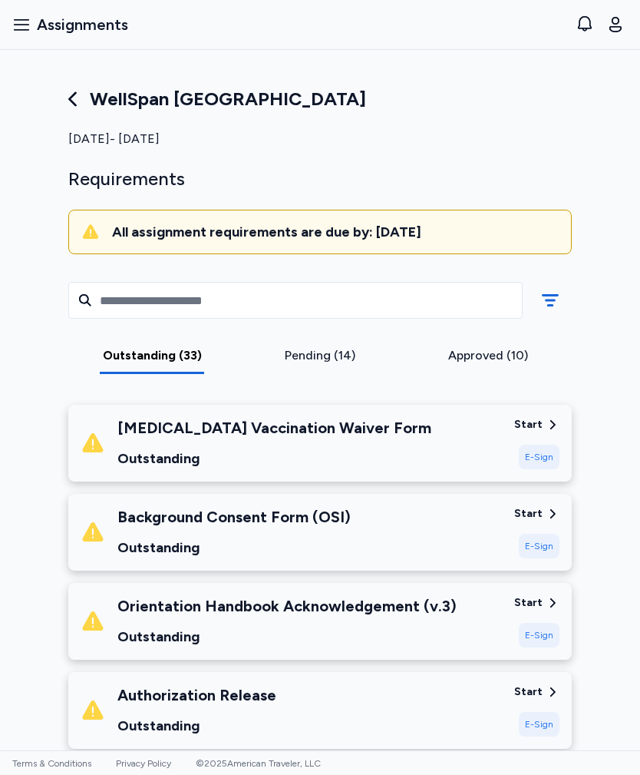
scroll to position [0, 0]
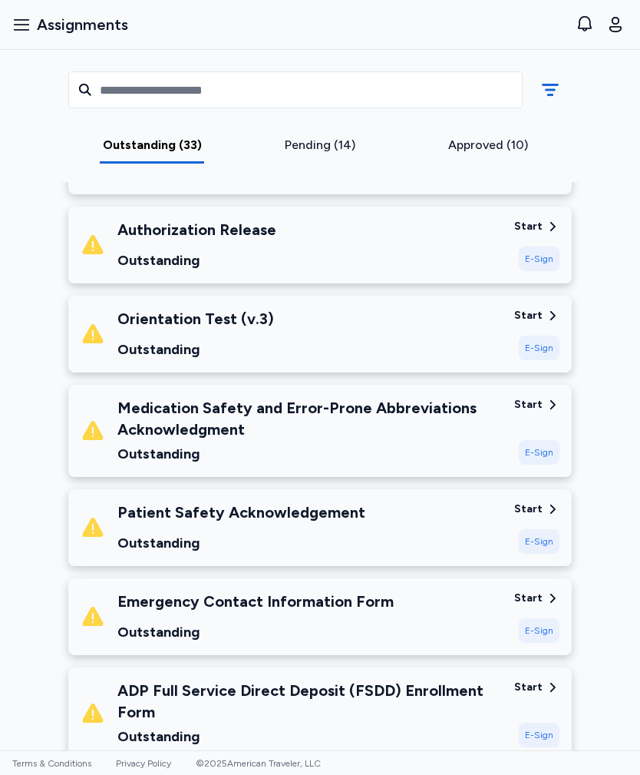
scroll to position [467, 0]
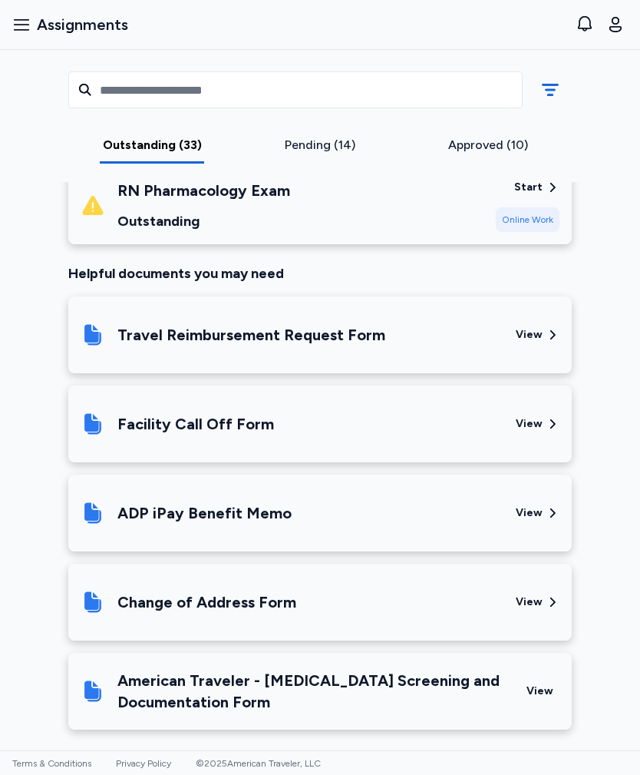
click at [471, 157] on div "Approved (10)" at bounding box center [488, 150] width 168 height 28
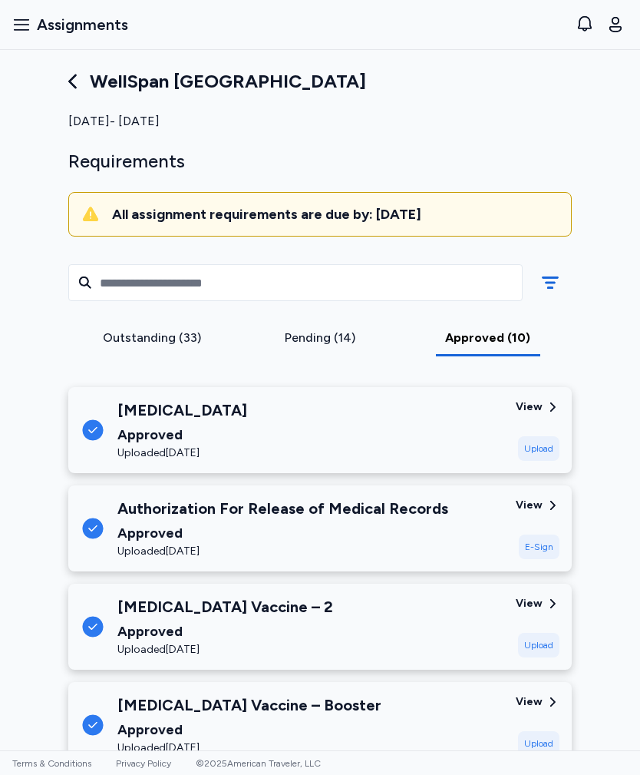
scroll to position [16, 0]
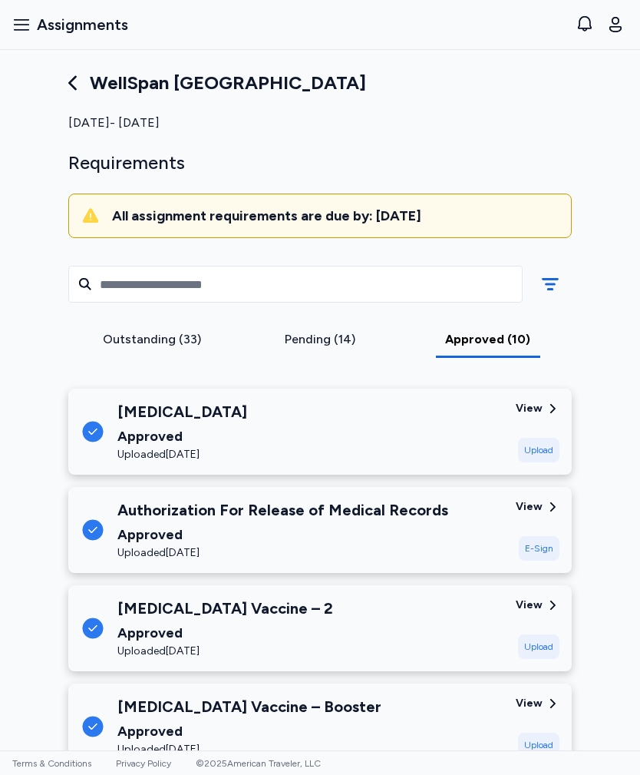
click at [352, 332] on div "Pending (14)" at bounding box center [321, 339] width 156 height 18
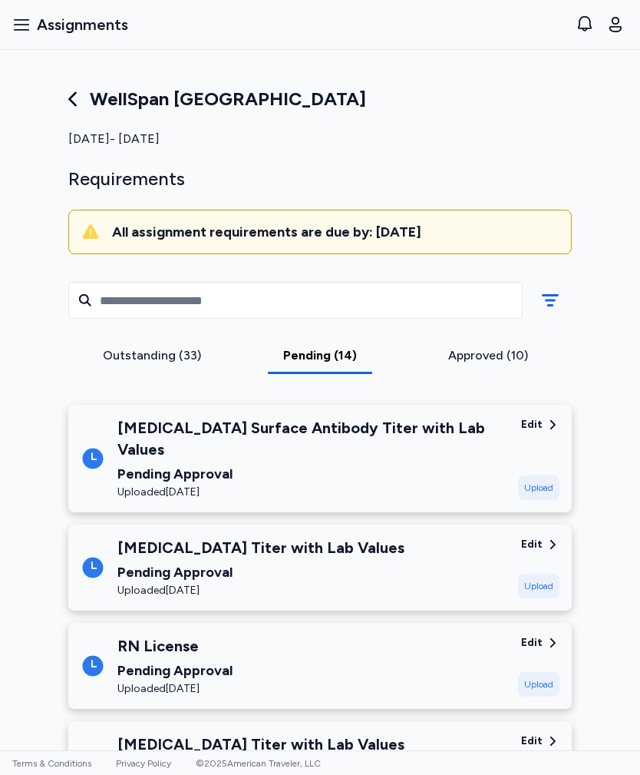
scroll to position [0, 0]
click at [197, 357] on div "Outstanding (33)" at bounding box center [152, 355] width 156 height 18
